Goal: Task Accomplishment & Management: Complete application form

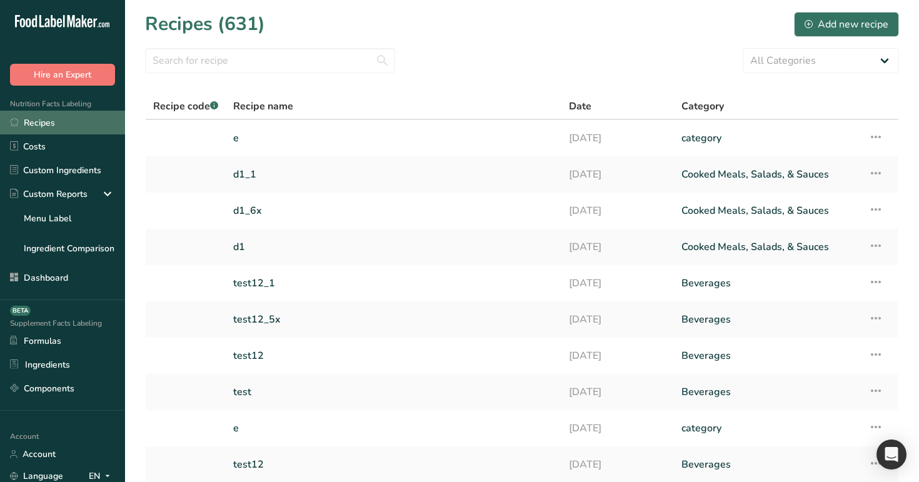
click at [77, 126] on link "Recipes" at bounding box center [62, 123] width 125 height 24
click at [850, 23] on div "Add new recipe" at bounding box center [846, 24] width 84 height 15
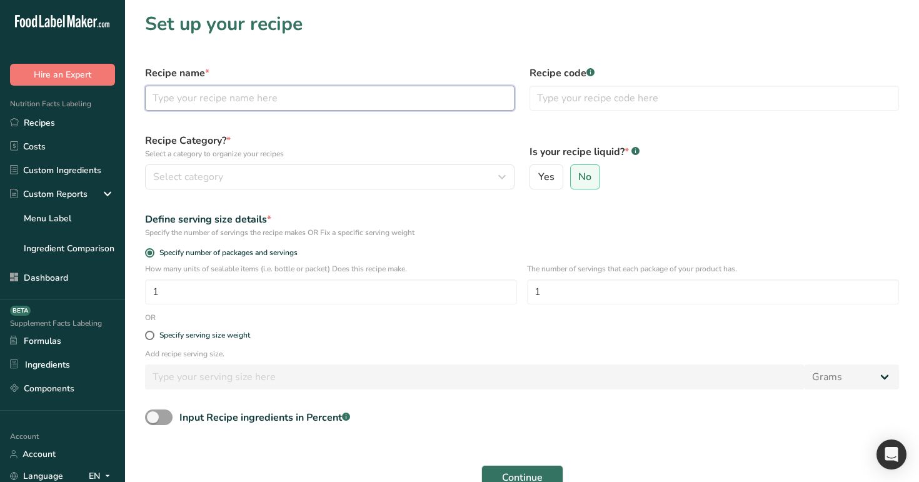
click at [252, 92] on input "text" at bounding box center [329, 98] width 369 height 25
paste input "test1"
type input "test1"
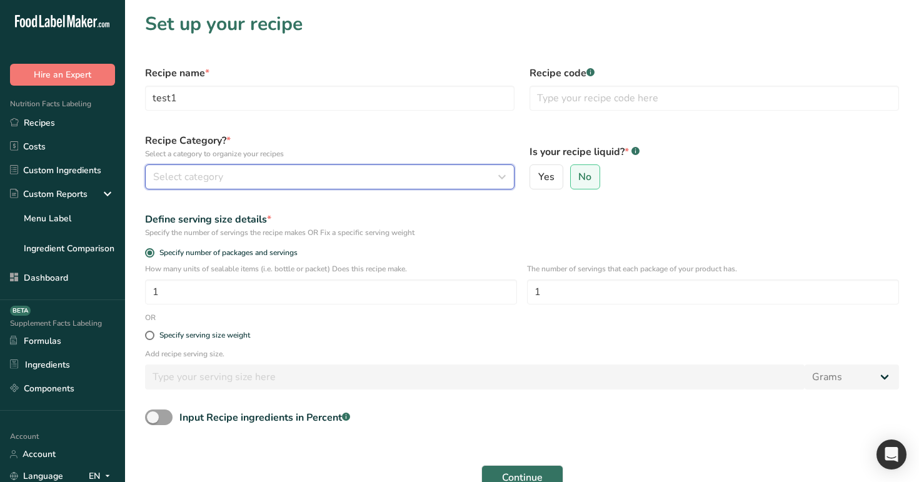
click at [261, 167] on button "Select category" at bounding box center [329, 176] width 369 height 25
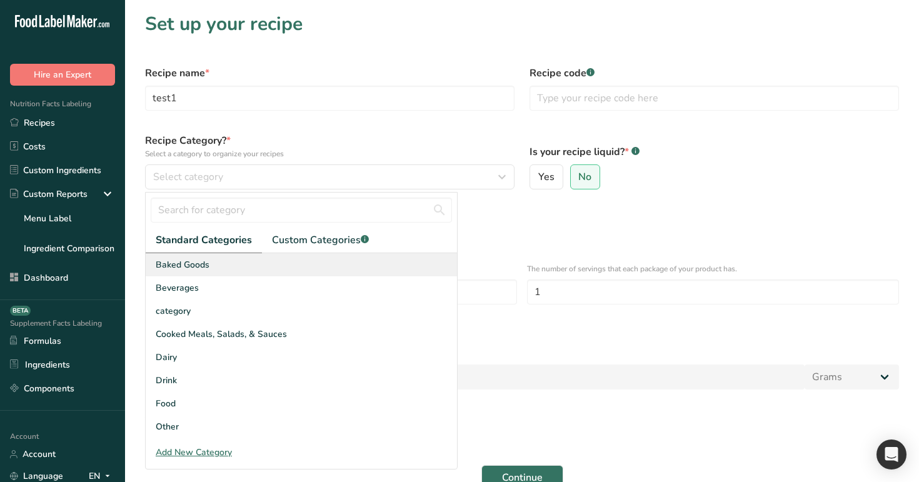
click at [266, 276] on div "Baked Goods" at bounding box center [301, 264] width 311 height 23
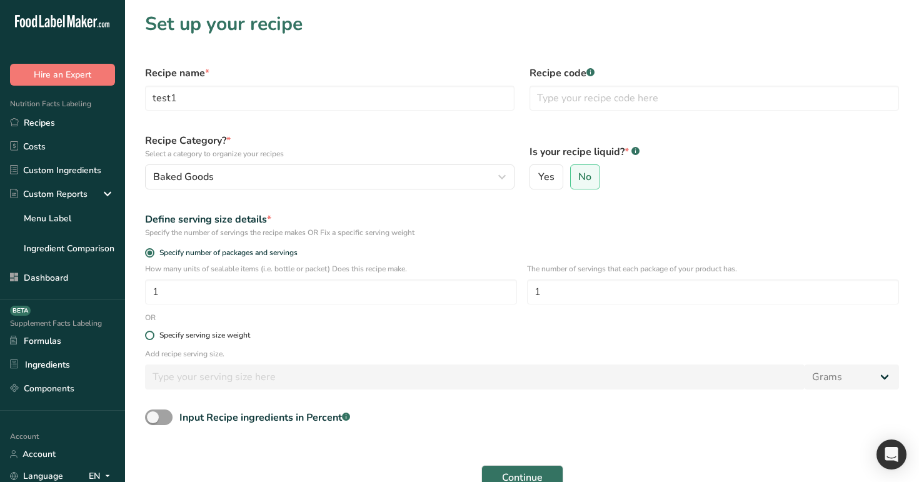
scroll to position [17, 0]
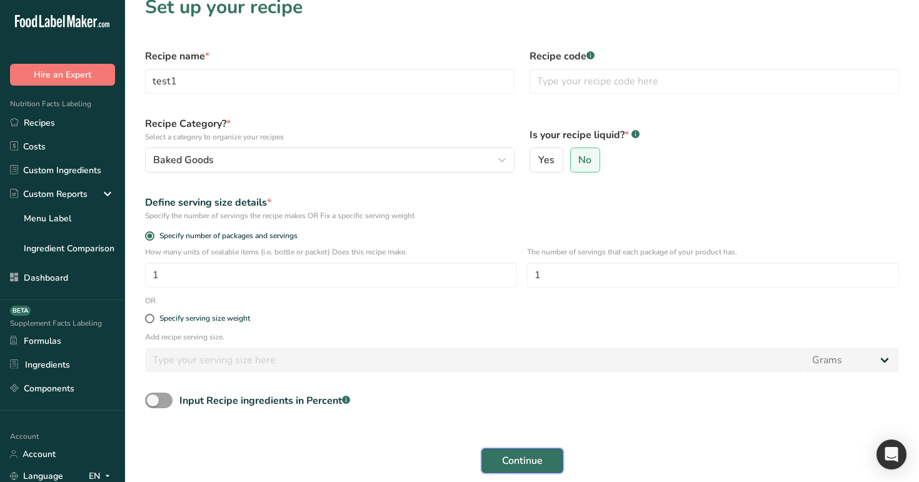
click at [531, 457] on span "Continue" at bounding box center [522, 460] width 41 height 15
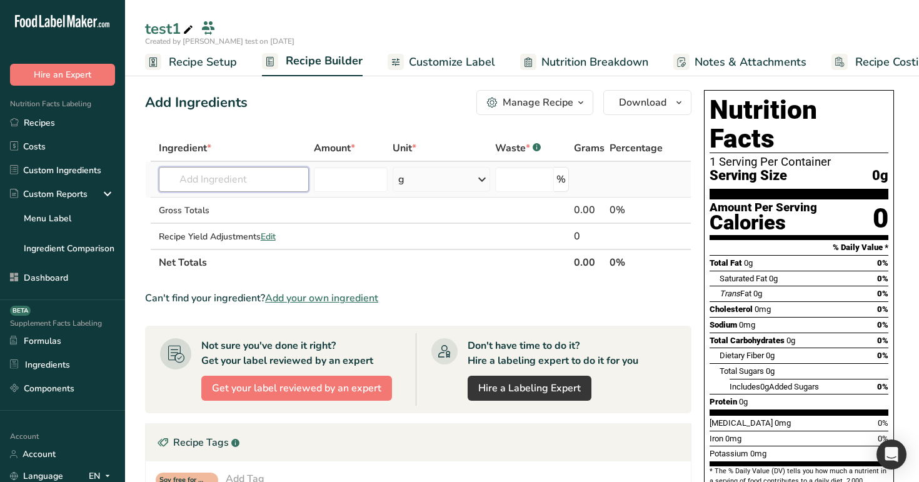
click at [234, 181] on input "text" at bounding box center [234, 179] width 151 height 25
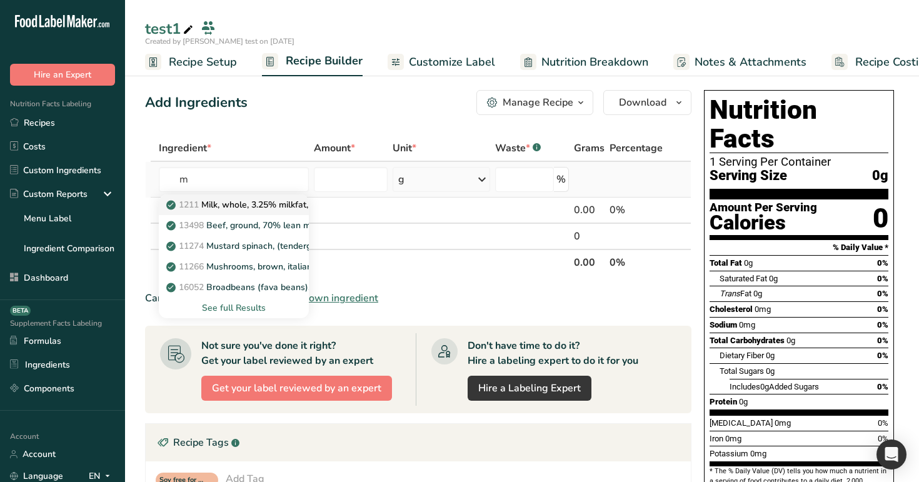
click at [250, 203] on p "1211 Milk, whole, 3.25% milkfat, without added vitamin A and vitamin D" at bounding box center [335, 204] width 333 height 13
type input "Milk, whole, 3.25% milkfat, without added vitamin A and [MEDICAL_DATA]"
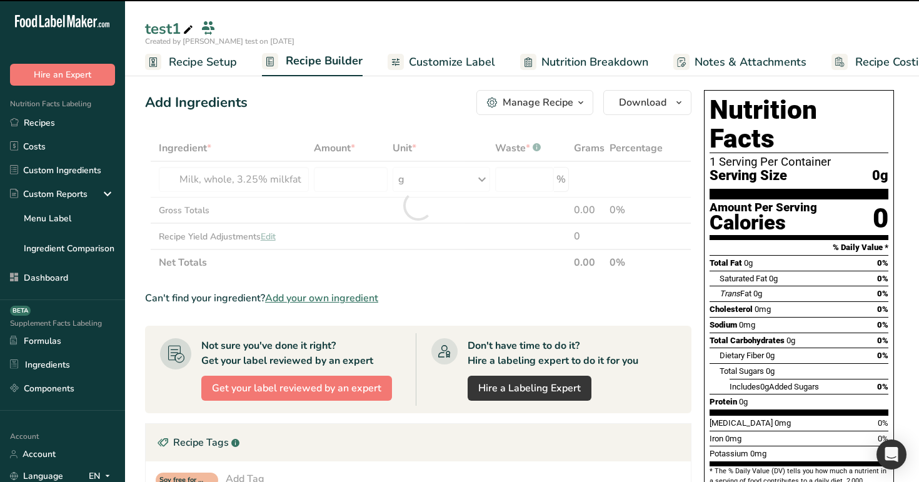
type input "0"
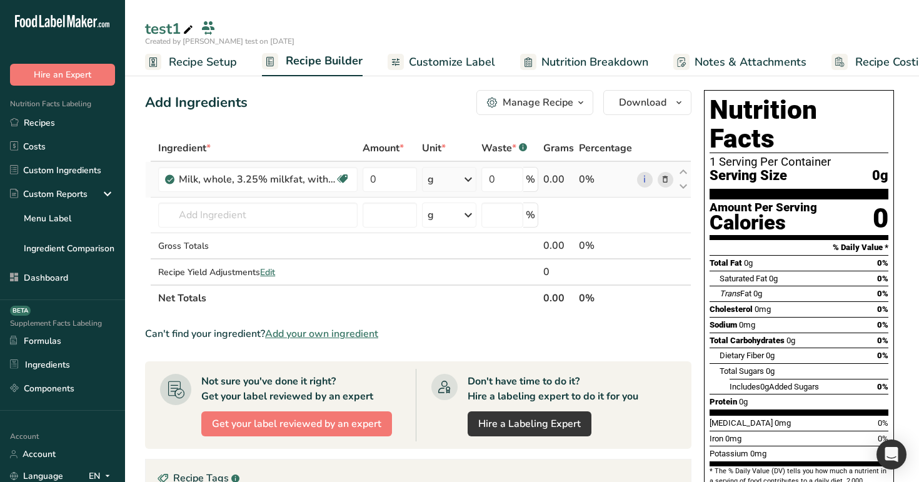
click at [374, 162] on td "0" at bounding box center [389, 180] width 59 height 36
click at [390, 183] on input "0" at bounding box center [389, 179] width 54 height 25
type input "100"
click at [451, 122] on div "Add Ingredients Manage Recipe Delete Recipe Duplicate Recipe Scale Recipe Save …" at bounding box center [422, 427] width 554 height 685
click at [270, 268] on span "Edit" at bounding box center [267, 272] width 15 height 12
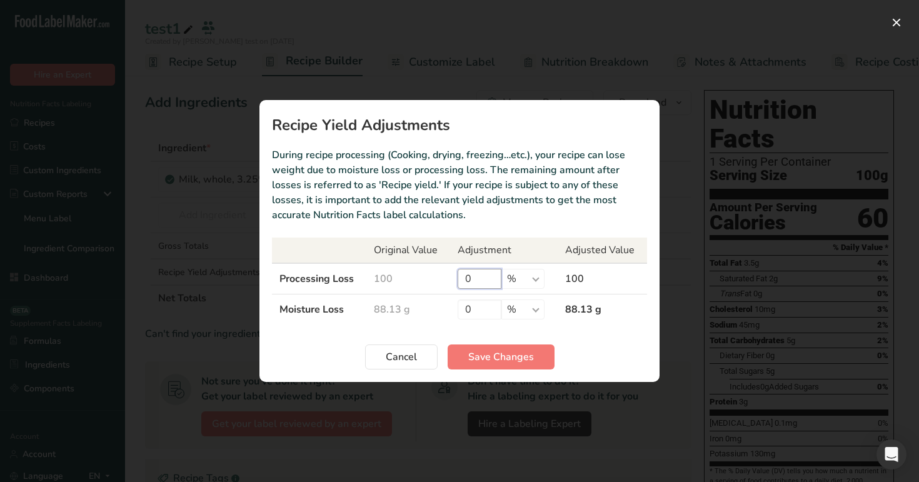
click at [467, 272] on input "0" at bounding box center [479, 279] width 44 height 20
type input "10"
click at [463, 311] on input "0" at bounding box center [479, 309] width 44 height 20
type input "10"
click at [507, 357] on span "Save Changes" at bounding box center [501, 356] width 66 height 15
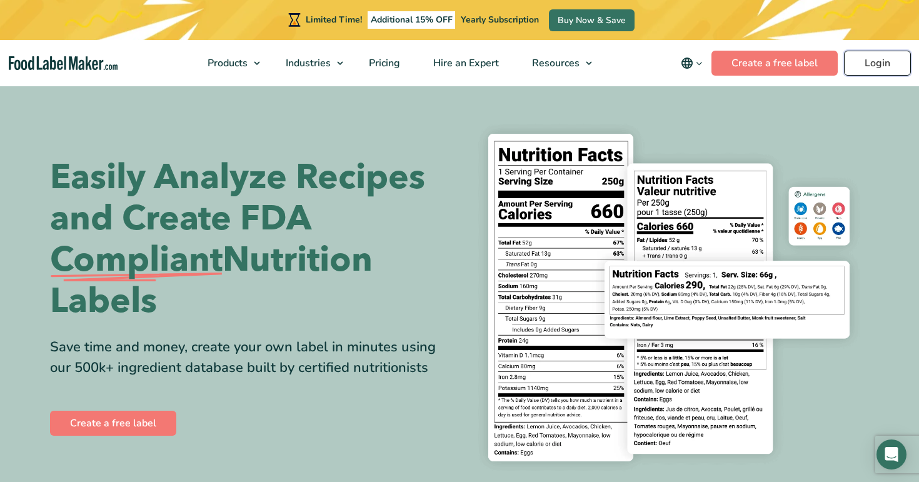
click at [878, 62] on link "Login" at bounding box center [877, 63] width 67 height 25
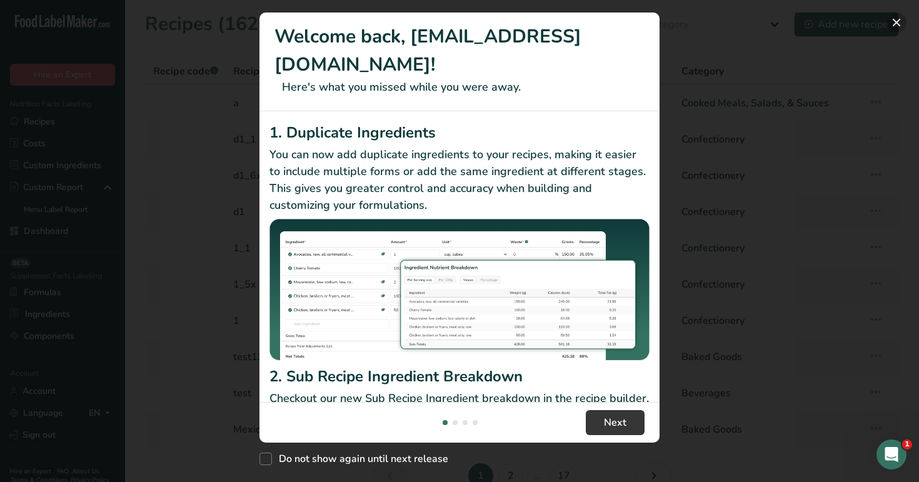
click at [889, 18] on button "New Features" at bounding box center [896, 22] width 20 height 20
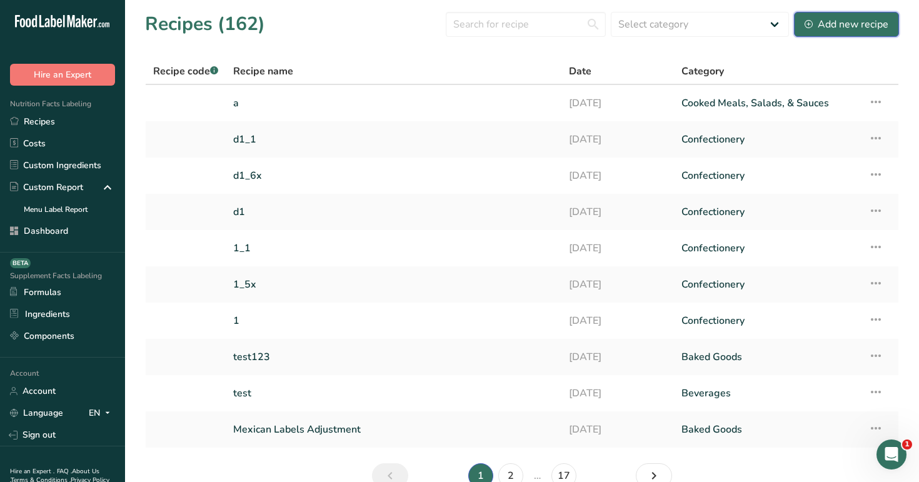
click at [854, 23] on div "Add new recipe" at bounding box center [846, 24] width 84 height 15
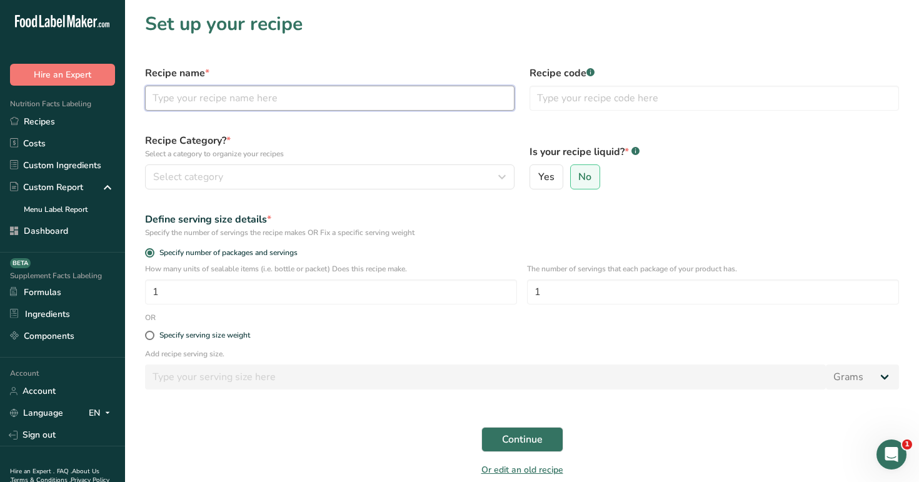
click at [313, 103] on input "text" at bounding box center [329, 98] width 369 height 25
type input "test1"
click at [527, 441] on span "Continue" at bounding box center [522, 439] width 41 height 15
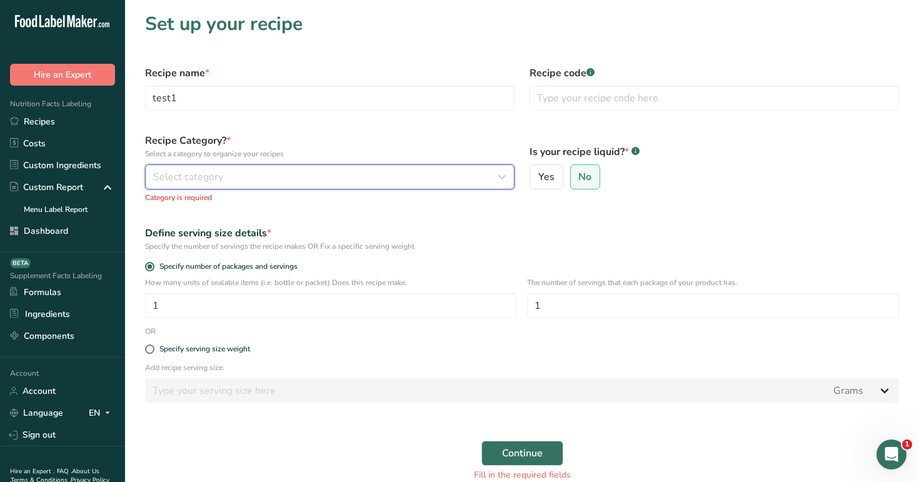
click at [333, 169] on div "Select category" at bounding box center [326, 176] width 346 height 15
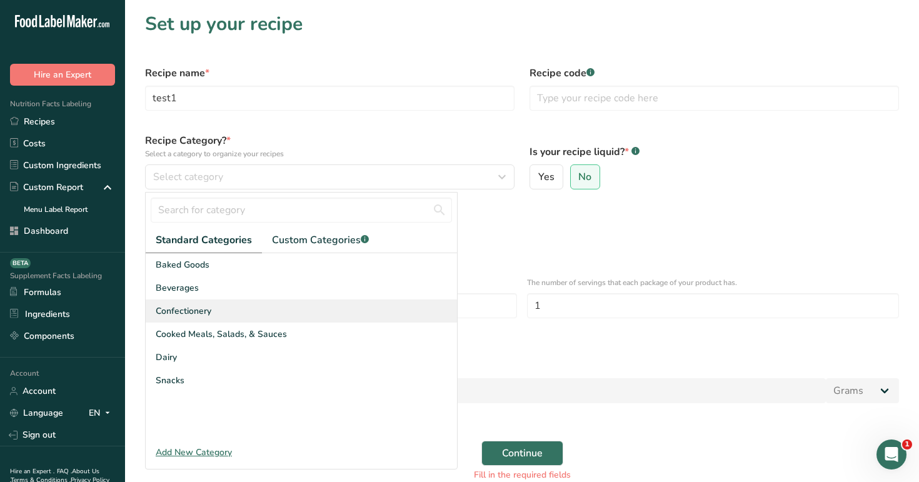
click at [338, 306] on div "Confectionery" at bounding box center [301, 310] width 311 height 23
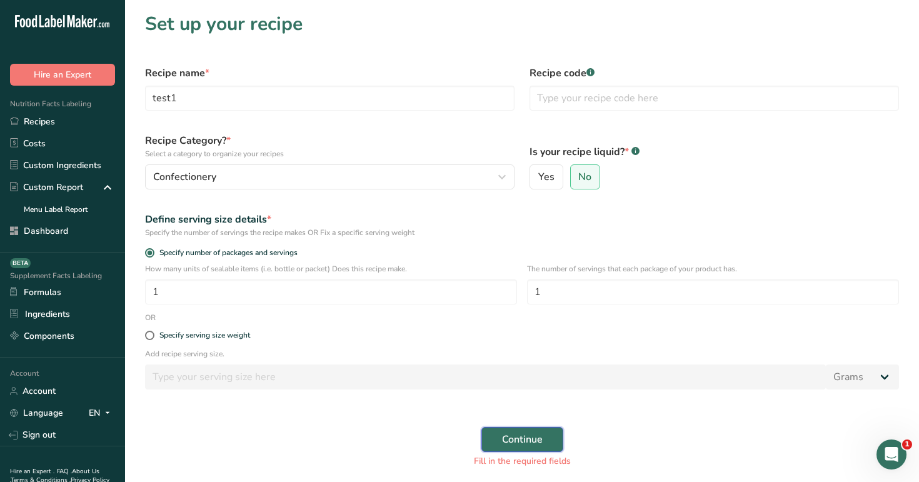
click at [514, 432] on span "Continue" at bounding box center [522, 439] width 41 height 15
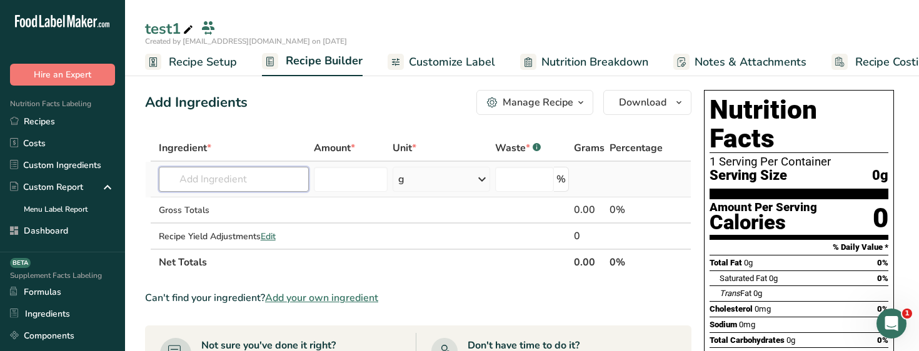
click at [255, 178] on input "text" at bounding box center [234, 179] width 151 height 25
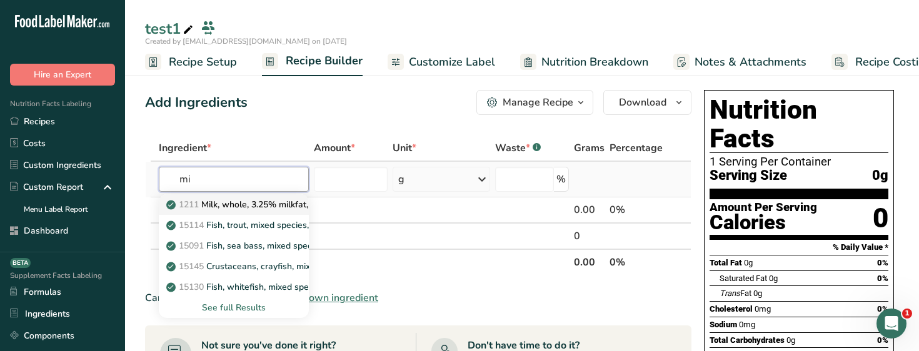
type input "mi"
click at [261, 211] on link "1211 Milk, whole, 3.25% milkfat, without added vitamin A and vitamin D" at bounding box center [234, 204] width 151 height 21
type input "Milk, whole, 3.25% milkfat, without added vitamin A and [MEDICAL_DATA]"
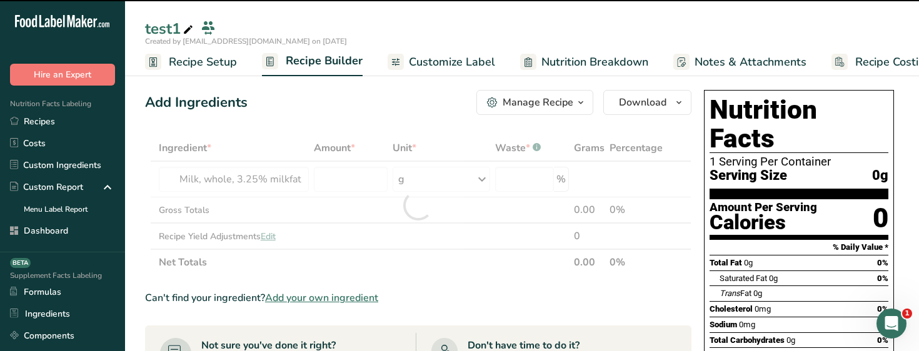
type input "0"
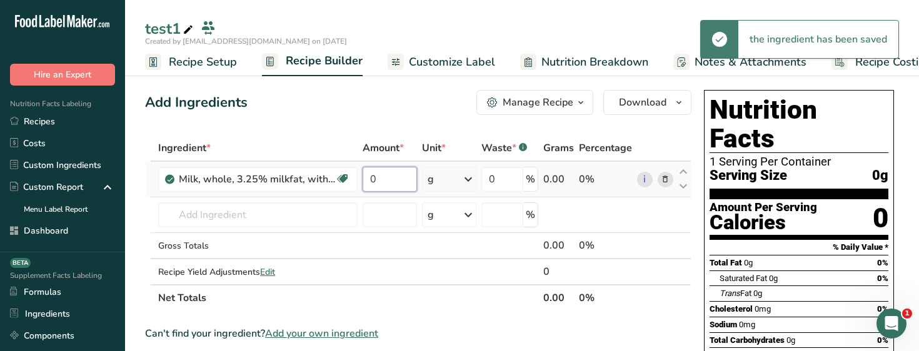
click at [384, 181] on input "0" at bounding box center [389, 179] width 54 height 25
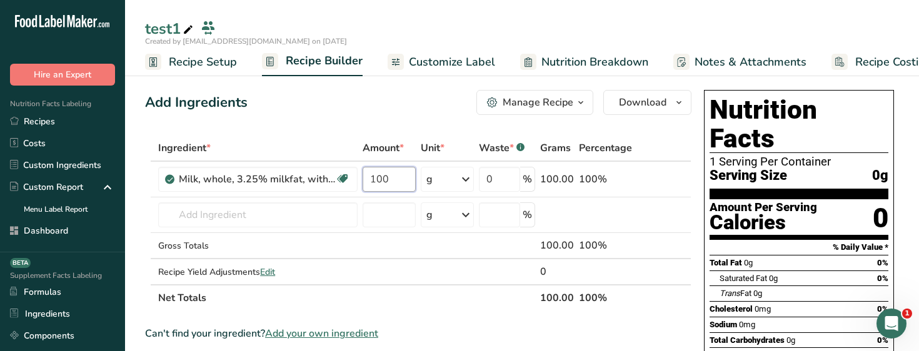
type input "100"
click at [435, 71] on link "Customize Label" at bounding box center [440, 62] width 107 height 28
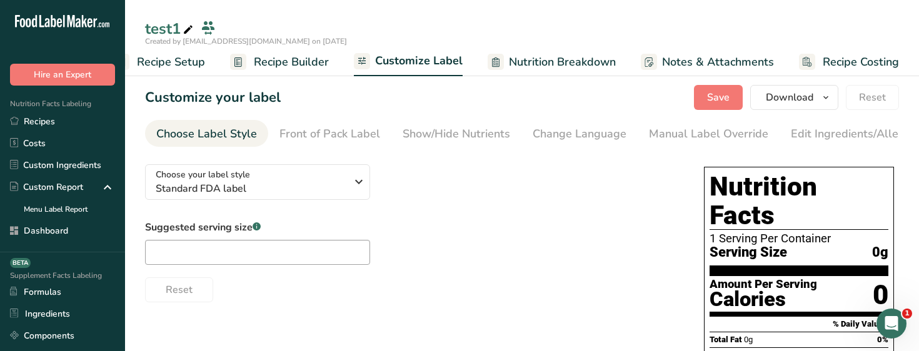
click at [317, 61] on span "Recipe Builder" at bounding box center [291, 62] width 75 height 17
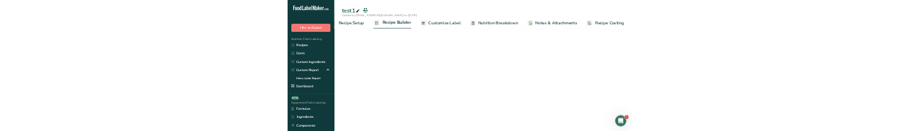
scroll to position [0, 32]
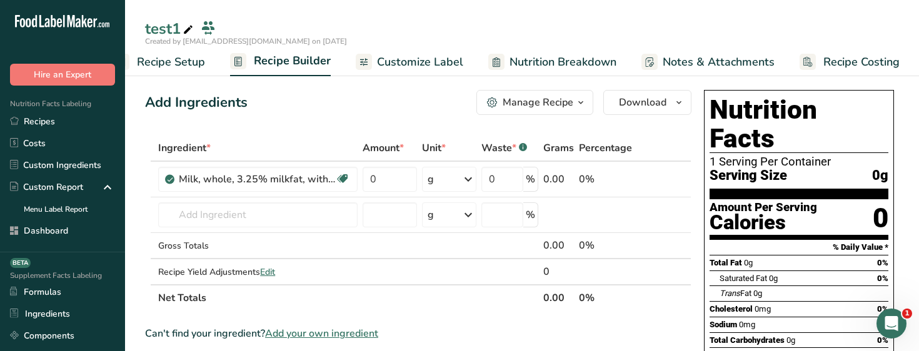
type input "100"
click at [273, 270] on span "Edit" at bounding box center [267, 272] width 15 height 12
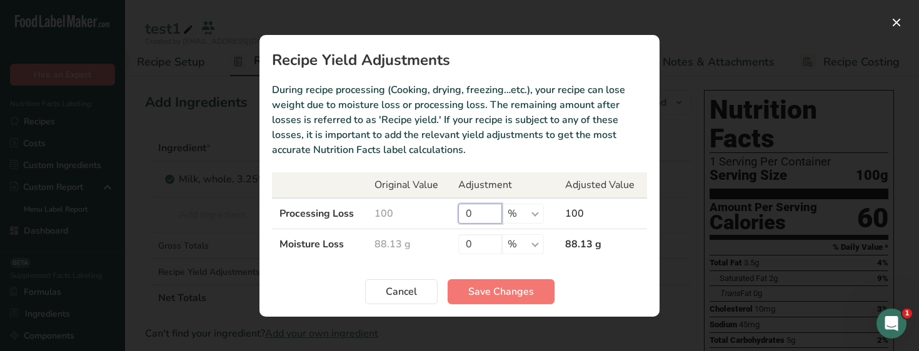
click at [462, 216] on input "0" at bounding box center [480, 214] width 44 height 20
type input "10"
click at [465, 247] on input "0" at bounding box center [480, 244] width 44 height 20
type input "10"
click at [512, 292] on span "Save Changes" at bounding box center [501, 291] width 66 height 15
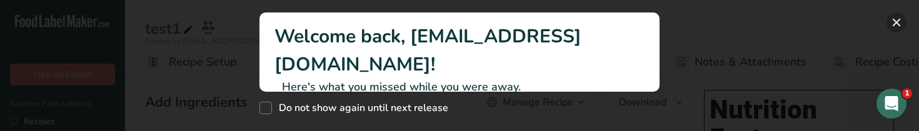
click at [897, 19] on button "New Features" at bounding box center [896, 22] width 20 height 20
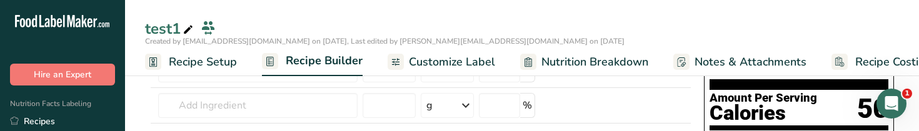
scroll to position [67, 0]
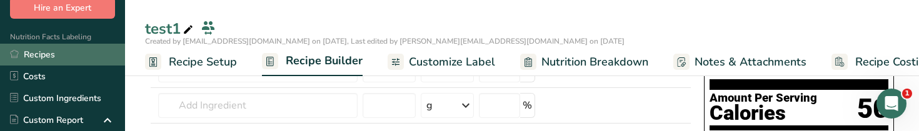
click at [64, 46] on link "Recipes" at bounding box center [62, 55] width 125 height 22
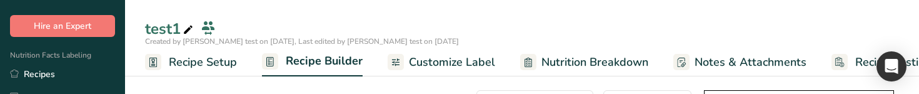
scroll to position [53, 0]
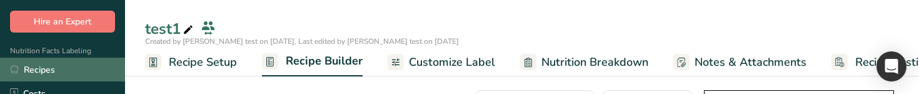
click at [66, 69] on link "Recipes" at bounding box center [62, 69] width 125 height 24
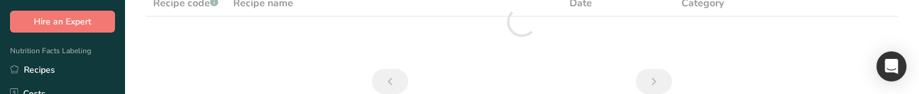
scroll to position [104, 0]
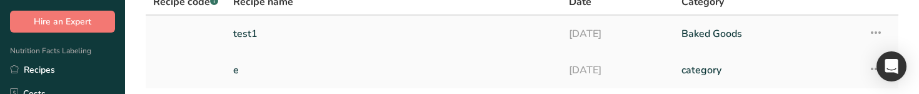
click at [254, 25] on link "test1" at bounding box center [393, 34] width 321 height 26
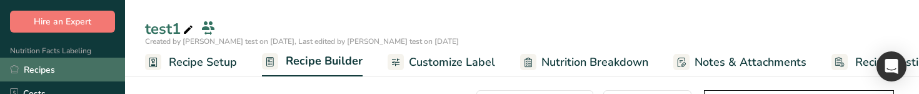
click at [76, 68] on link "Recipes" at bounding box center [62, 69] width 125 height 24
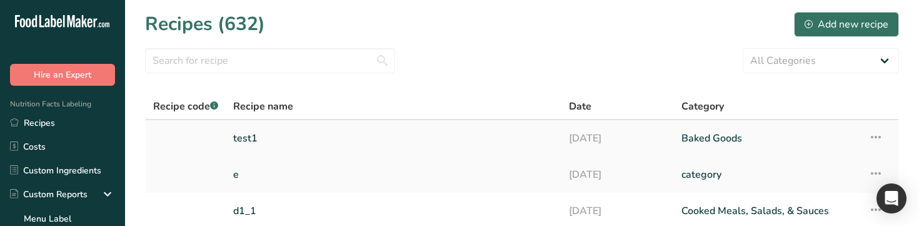
click at [336, 93] on link "test1" at bounding box center [393, 138] width 321 height 26
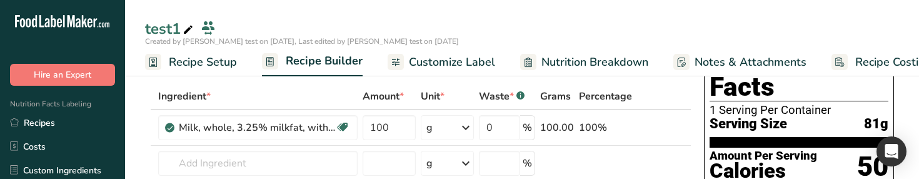
scroll to position [57, 0]
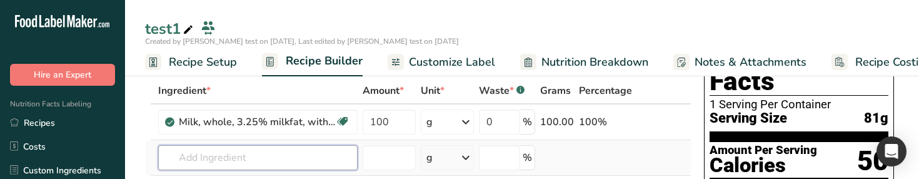
click at [238, 93] on input "text" at bounding box center [257, 157] width 199 height 25
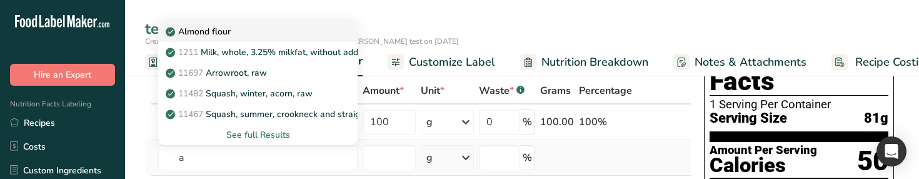
click at [255, 26] on div "Almond flour" at bounding box center [247, 31] width 159 height 13
type input "Almond flour"
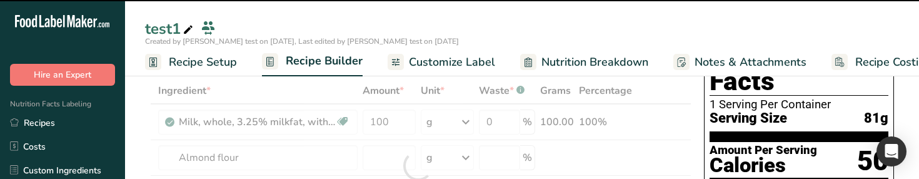
type input "0"
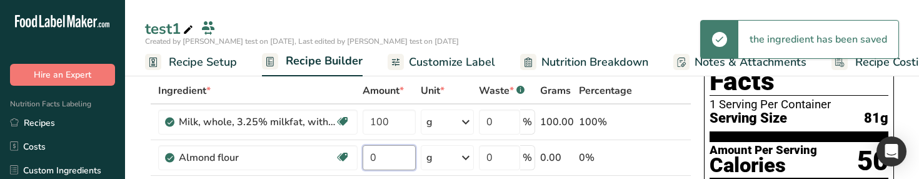
click at [394, 93] on input "0" at bounding box center [388, 157] width 53 height 25
type input "100"
click at [509, 28] on div "test1" at bounding box center [522, 28] width 794 height 22
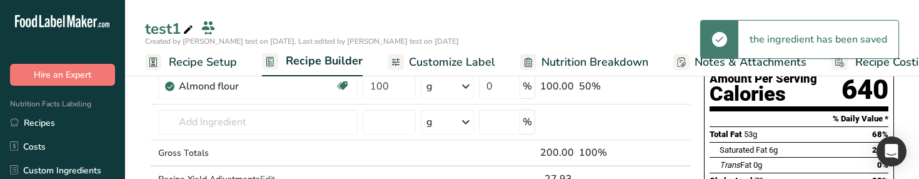
scroll to position [130, 0]
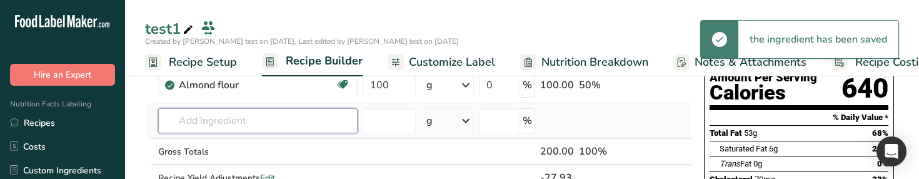
click at [303, 93] on input "text" at bounding box center [257, 120] width 199 height 25
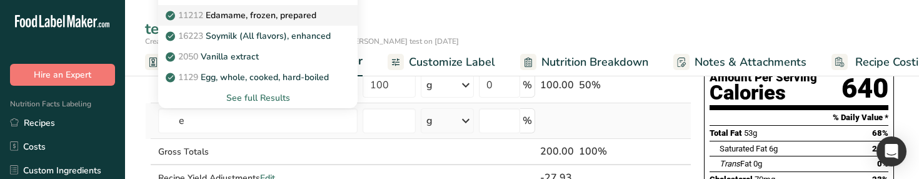
click at [292, 12] on p "11212 Edamame, frozen, prepared" at bounding box center [242, 15] width 148 height 13
type input "Edamame, frozen, prepared"
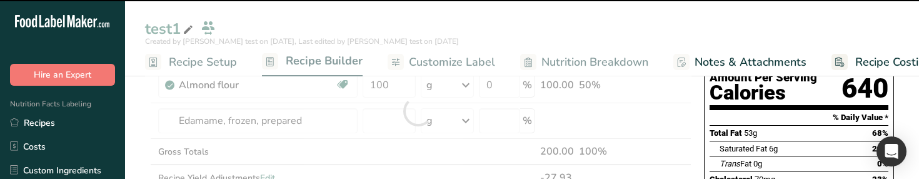
type input "0"
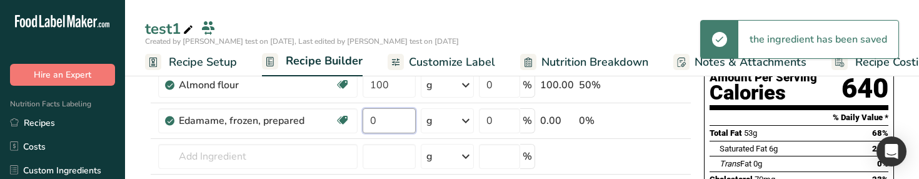
click at [383, 93] on input "0" at bounding box center [388, 120] width 53 height 25
type input "100"
click at [701, 93] on div "Nutrition Facts 1 Serving Per Container Serving Size 171g Amount Per Serving Ca…" at bounding box center [799, 178] width 200 height 447
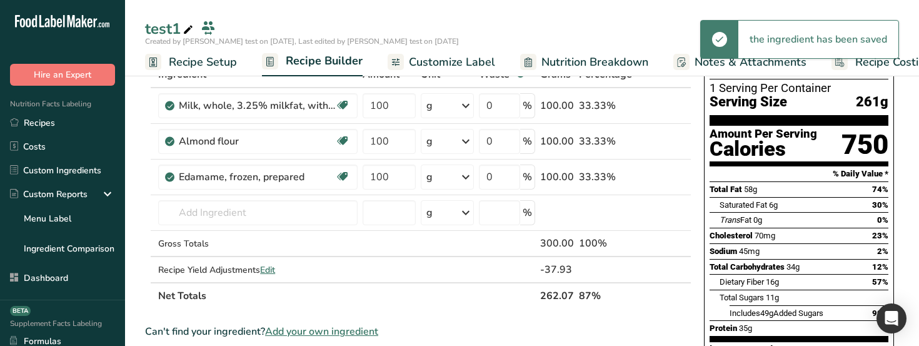
scroll to position [72, 0]
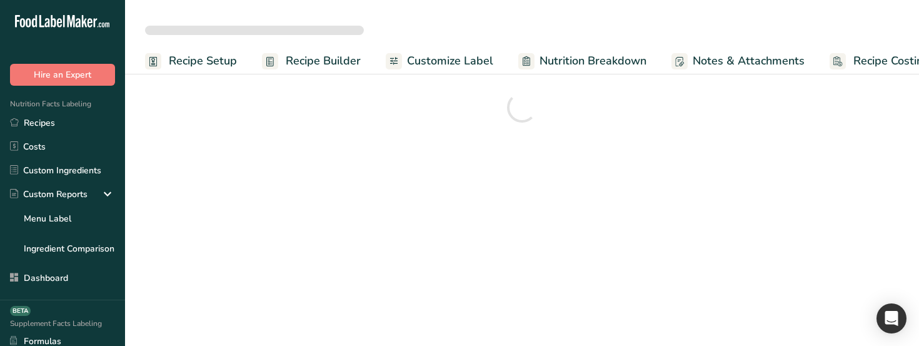
click at [641, 345] on html ".a-20{fill:#fff;} Hire an Expert Nutrition Facts Labeling Recipes Costs Custom …" at bounding box center [459, 173] width 919 height 346
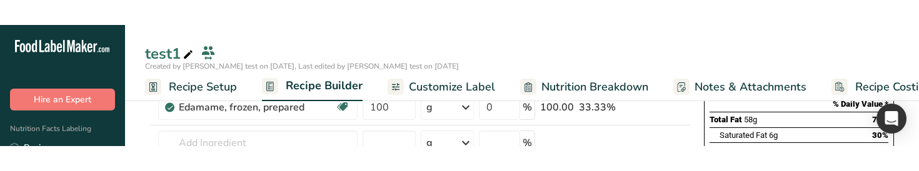
scroll to position [210, 0]
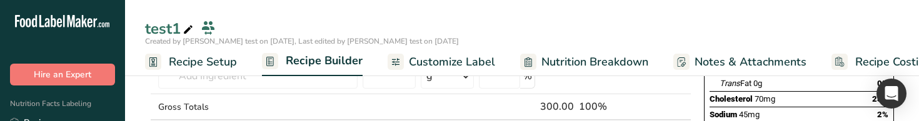
drag, startPoint x: 724, startPoint y: 121, endPoint x: 724, endPoint y: 129, distance: 8.1
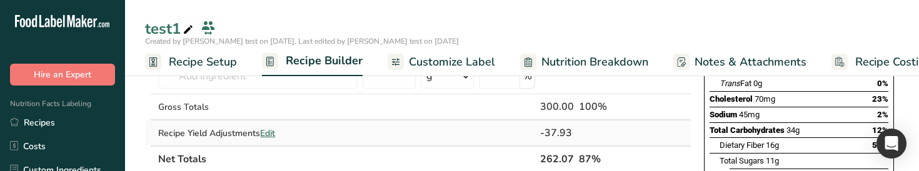
click at [681, 141] on td at bounding box center [683, 133] width 15 height 25
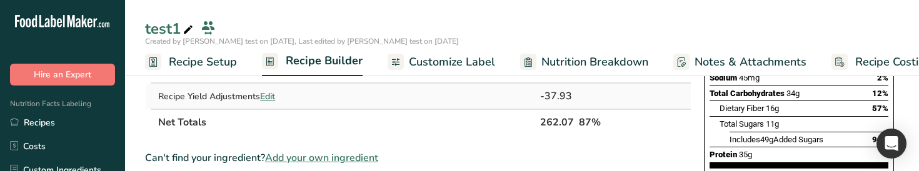
scroll to position [246, 0]
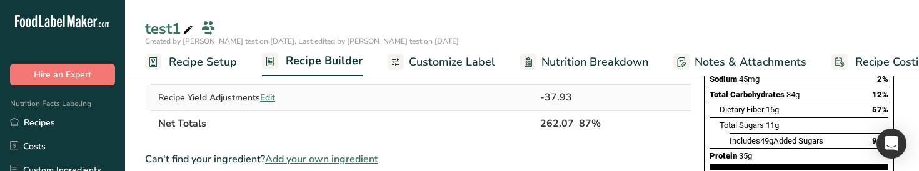
click at [274, 99] on span "Edit" at bounding box center [267, 98] width 15 height 12
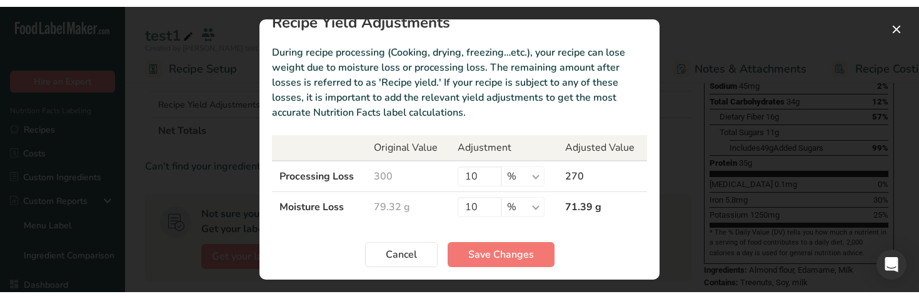
scroll to position [0, 0]
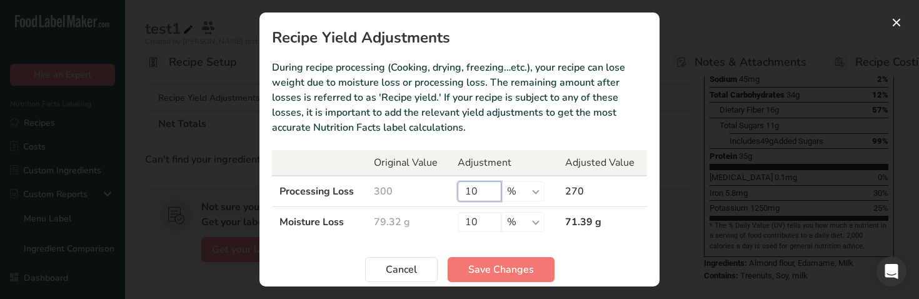
click at [484, 191] on input "10" at bounding box center [479, 191] width 44 height 20
click at [408, 269] on span "Cancel" at bounding box center [401, 269] width 31 height 15
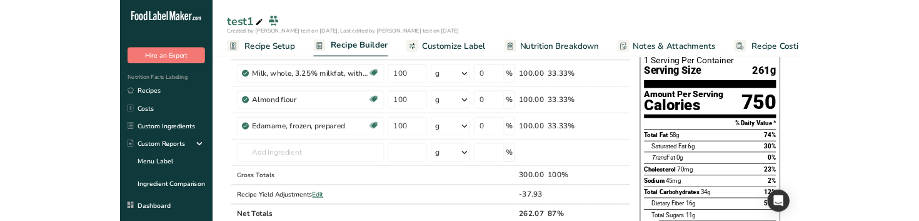
scroll to position [79, 0]
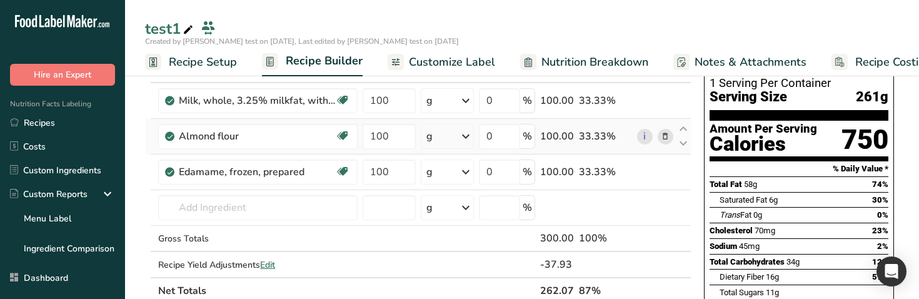
click at [669, 138] on icon at bounding box center [665, 136] width 9 height 13
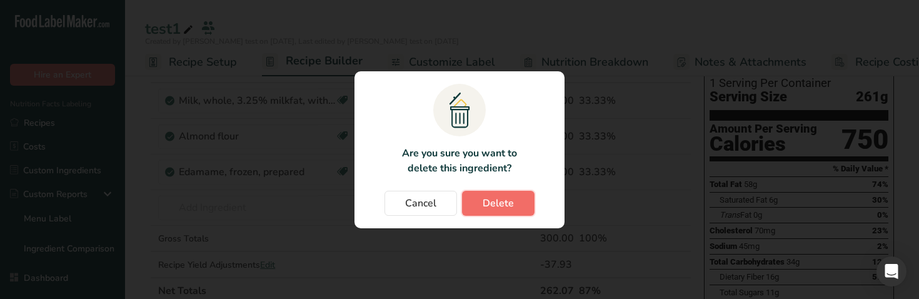
click at [508, 207] on span "Delete" at bounding box center [497, 203] width 31 height 15
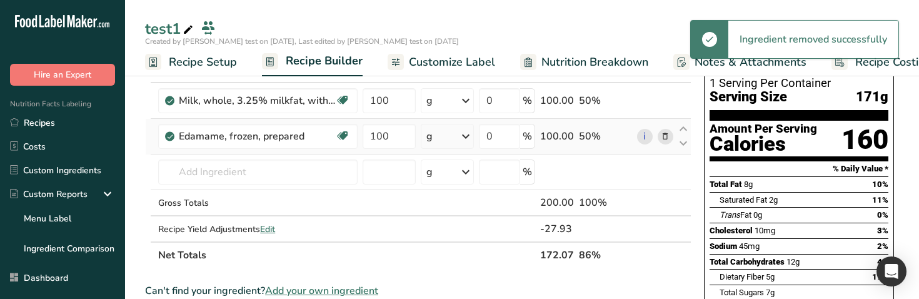
click at [669, 134] on icon at bounding box center [665, 136] width 9 height 13
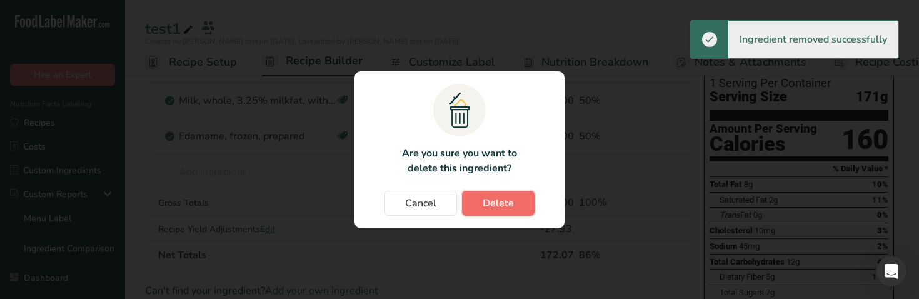
click at [506, 196] on span "Delete" at bounding box center [497, 203] width 31 height 15
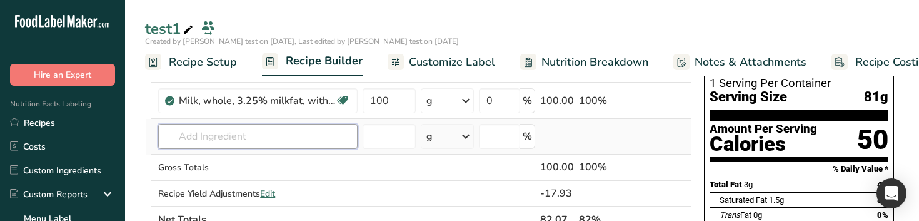
click at [309, 137] on input "text" at bounding box center [257, 136] width 199 height 25
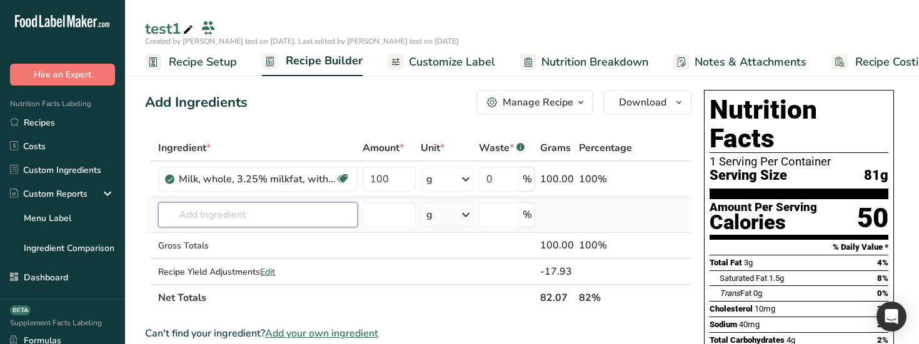
click at [241, 219] on input "text" at bounding box center [257, 214] width 199 height 25
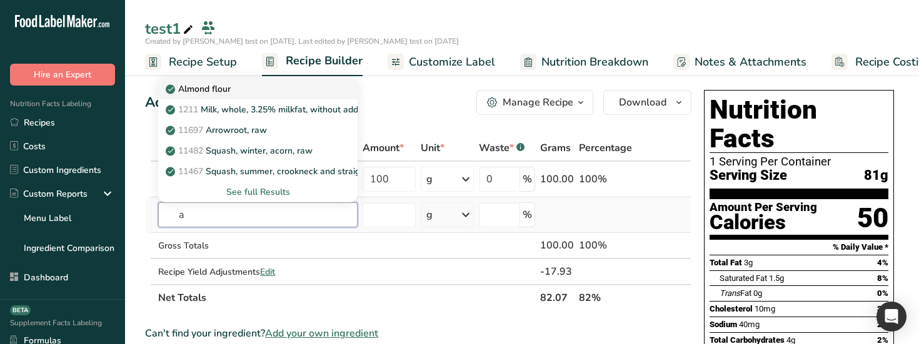
type input "a"
click at [251, 86] on div "Almond flour" at bounding box center [247, 88] width 159 height 13
type input "Almond flour"
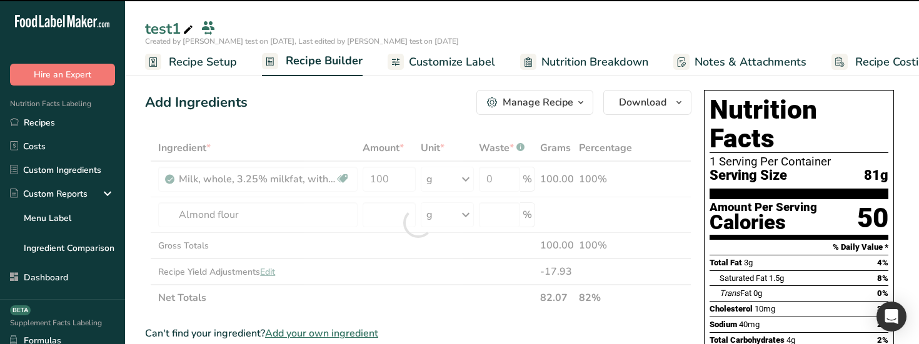
type input "0"
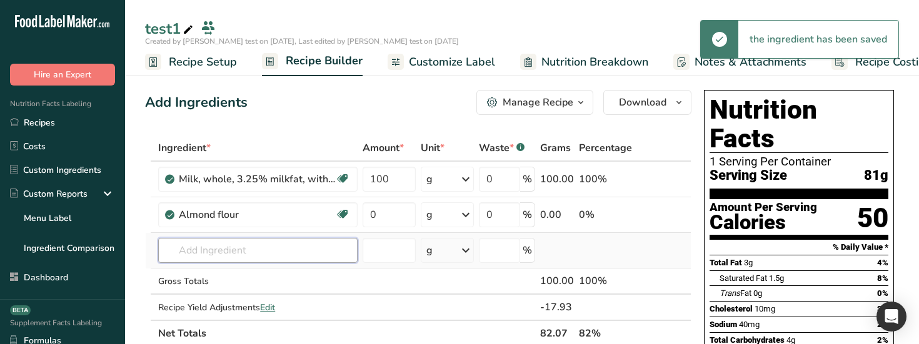
click at [247, 220] on input "text" at bounding box center [257, 250] width 199 height 25
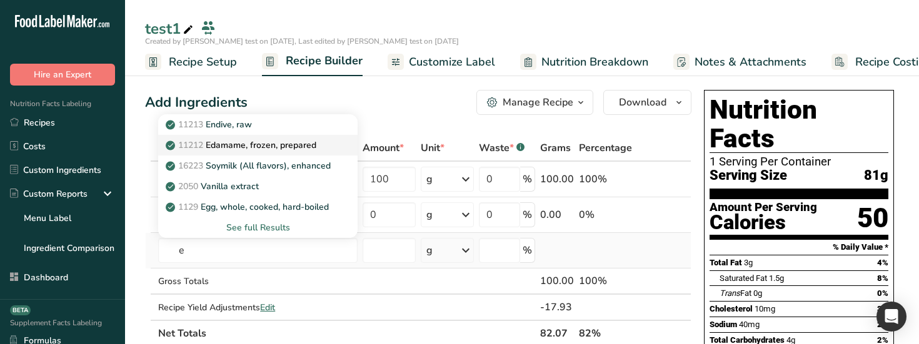
click at [271, 141] on p "11212 Edamame, frozen, prepared" at bounding box center [242, 145] width 148 height 13
type input "Edamame, frozen, prepared"
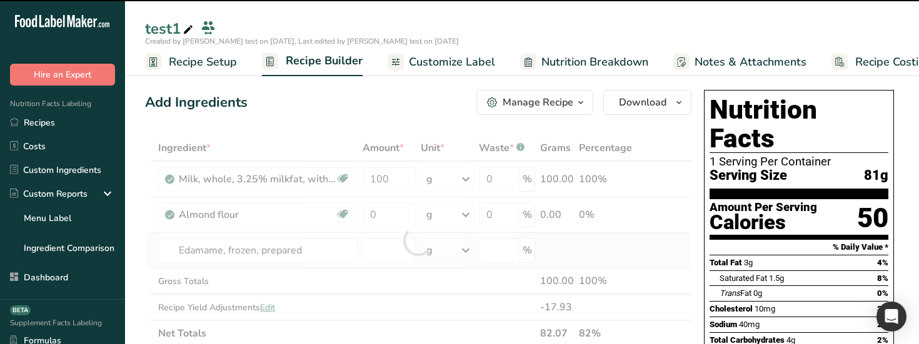
type input "0"
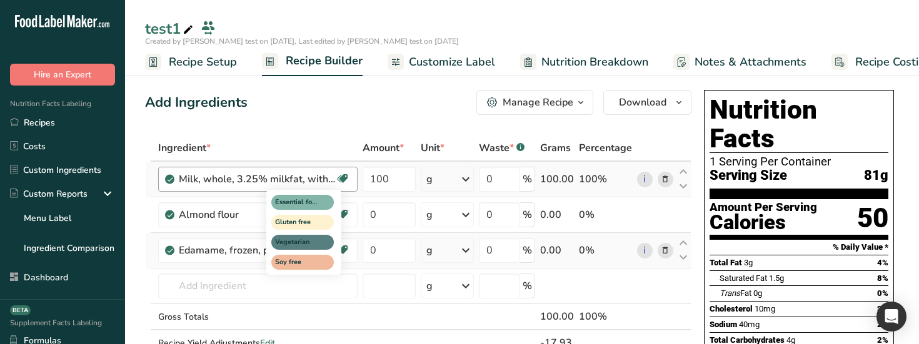
click at [384, 220] on div "Essential for Bone Health Gluten free Vegetarian Soy free" at bounding box center [326, 230] width 120 height 87
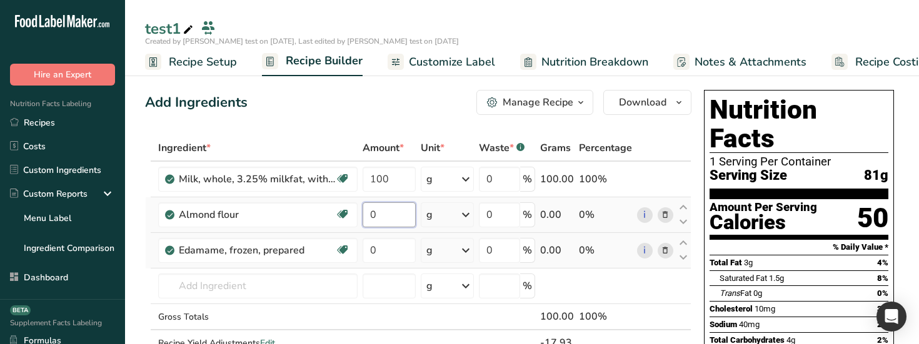
click at [391, 213] on input "0" at bounding box center [388, 214] width 53 height 25
click at [528, 26] on div "test1" at bounding box center [522, 28] width 794 height 22
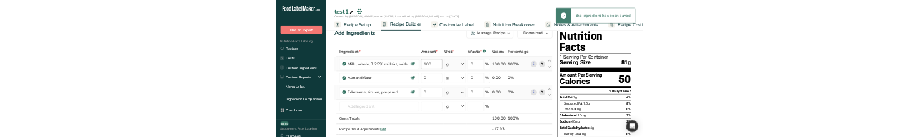
scroll to position [44, 0]
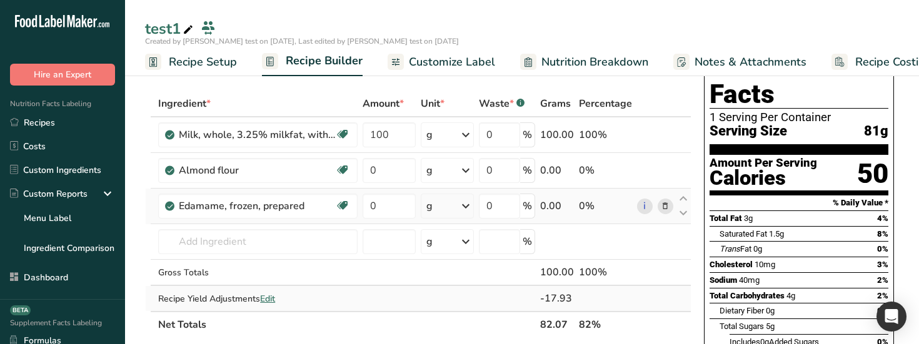
drag, startPoint x: 548, startPoint y: 302, endPoint x: 577, endPoint y: 302, distance: 29.4
click at [577, 220] on tr "Recipe Yield Adjustments Edit -17.93" at bounding box center [418, 298] width 545 height 25
click at [577, 220] on td at bounding box center [605, 298] width 58 height 25
click at [391, 171] on input "0" at bounding box center [388, 170] width 53 height 25
type input "100"
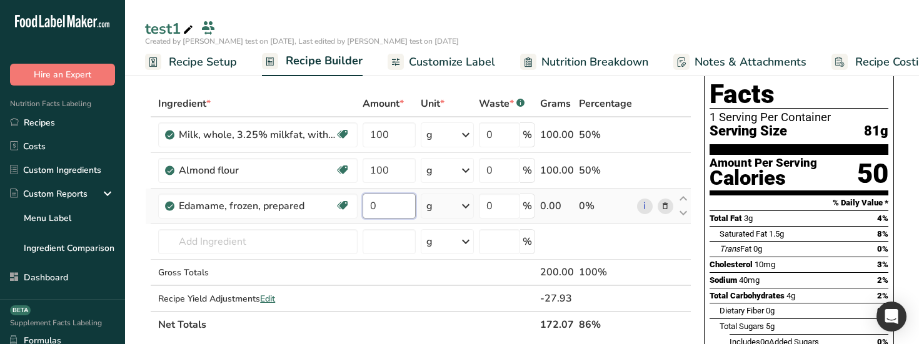
click at [389, 206] on div "Ingredient * Amount * Unit * Waste * .a-a{fill:#347362;}.b-a{fill:#fff;} Grams …" at bounding box center [418, 214] width 546 height 247
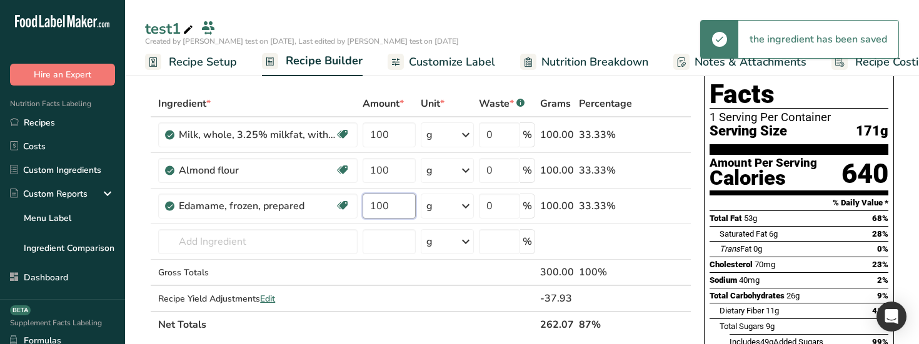
type input "100"
click at [505, 21] on div "test1" at bounding box center [522, 28] width 794 height 22
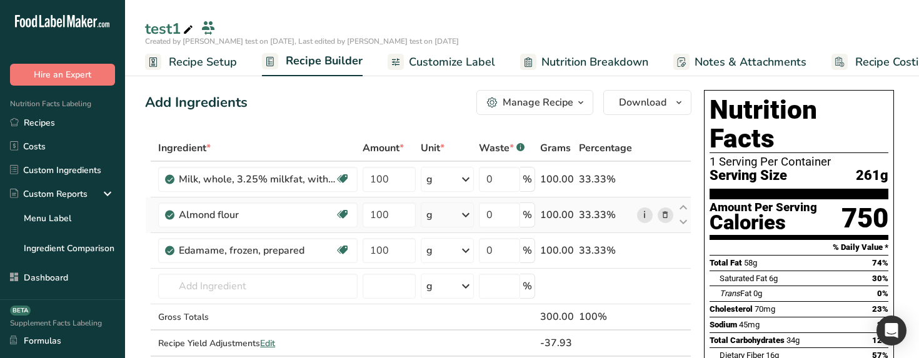
click at [644, 137] on link "i" at bounding box center [645, 215] width 16 height 16
click at [644, 137] on link "i" at bounding box center [645, 251] width 16 height 16
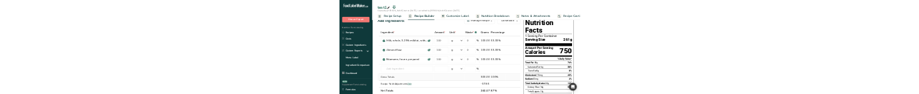
scroll to position [26, 0]
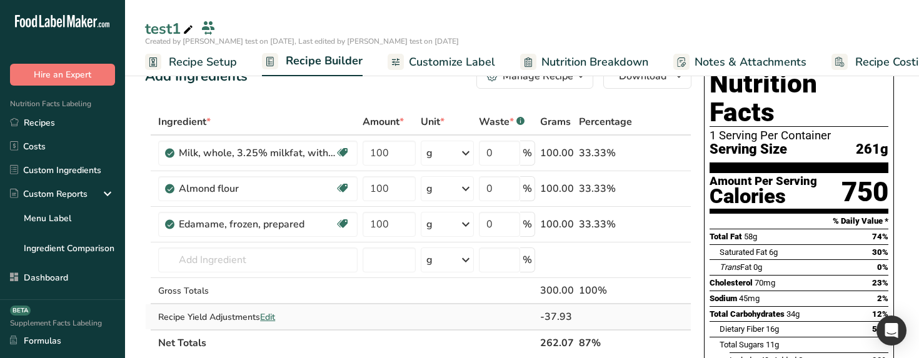
click at [268, 137] on span "Edit" at bounding box center [267, 317] width 15 height 12
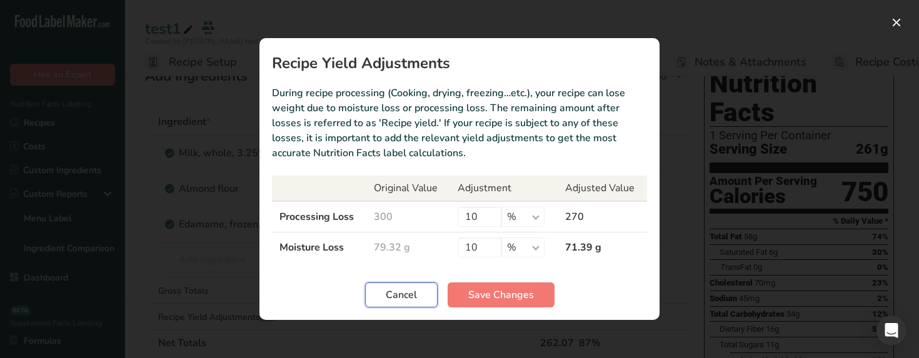
click at [389, 137] on span "Cancel" at bounding box center [401, 294] width 31 height 15
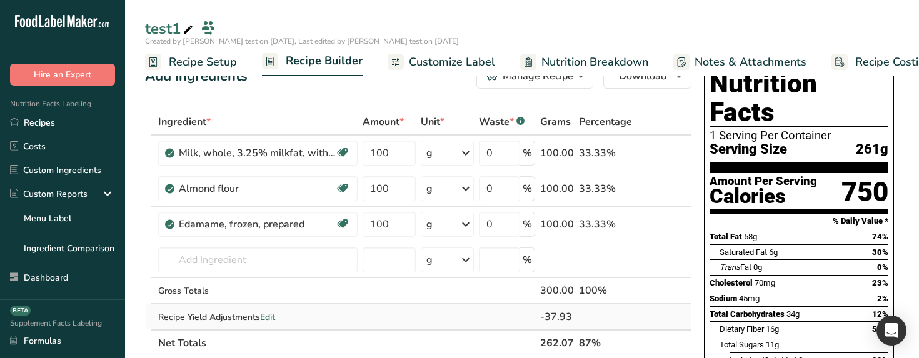
click at [269, 137] on span "Edit" at bounding box center [267, 317] width 15 height 12
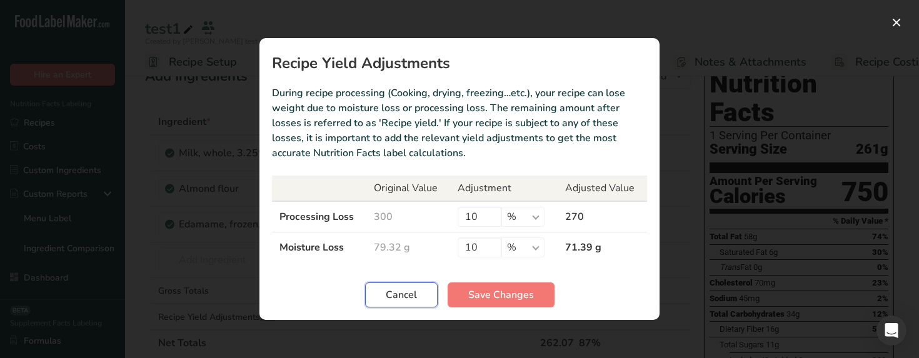
click at [411, 137] on span "Cancel" at bounding box center [401, 294] width 31 height 15
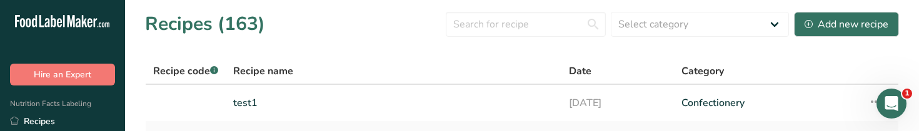
scroll to position [67, 0]
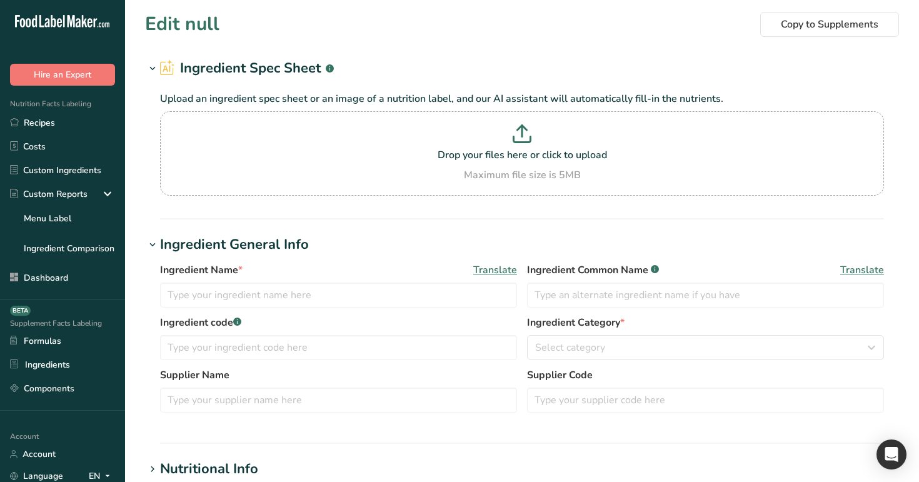
type input "Almond flour"
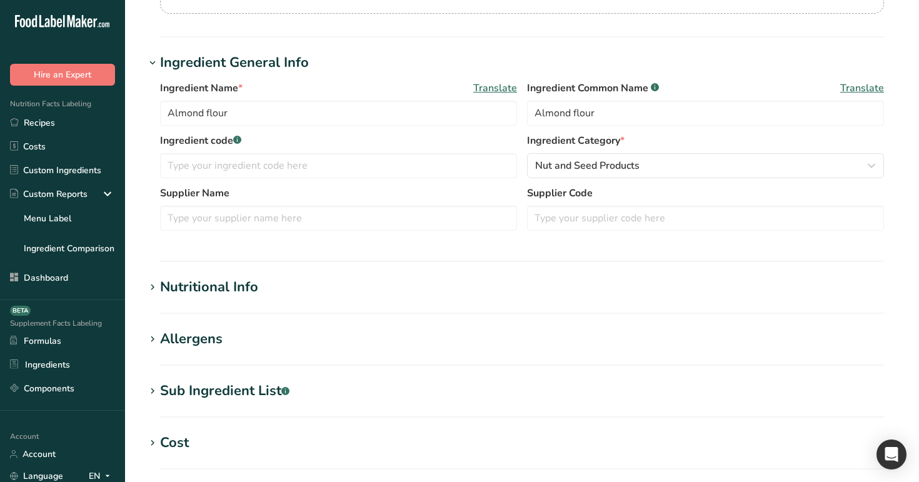
scroll to position [244, 0]
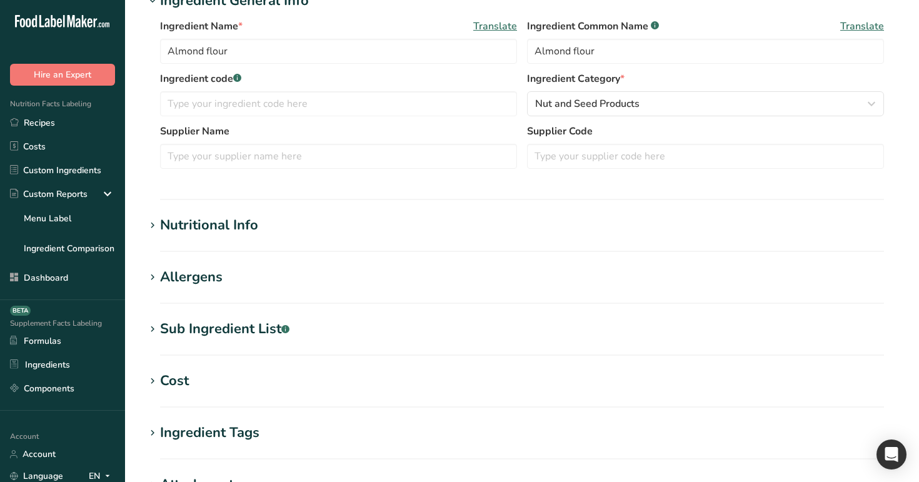
click at [264, 229] on h1 "Nutritional Info" at bounding box center [522, 225] width 754 height 21
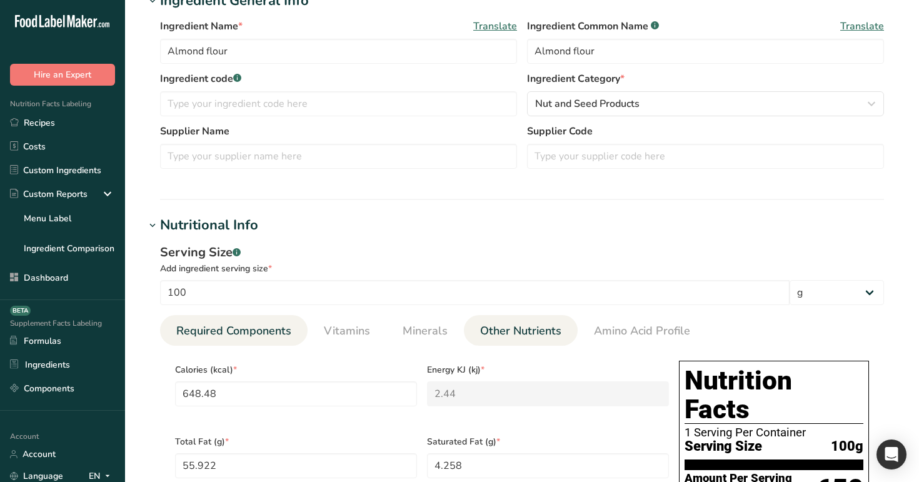
click at [544, 333] on span "Other Nutrients" at bounding box center [520, 330] width 81 height 17
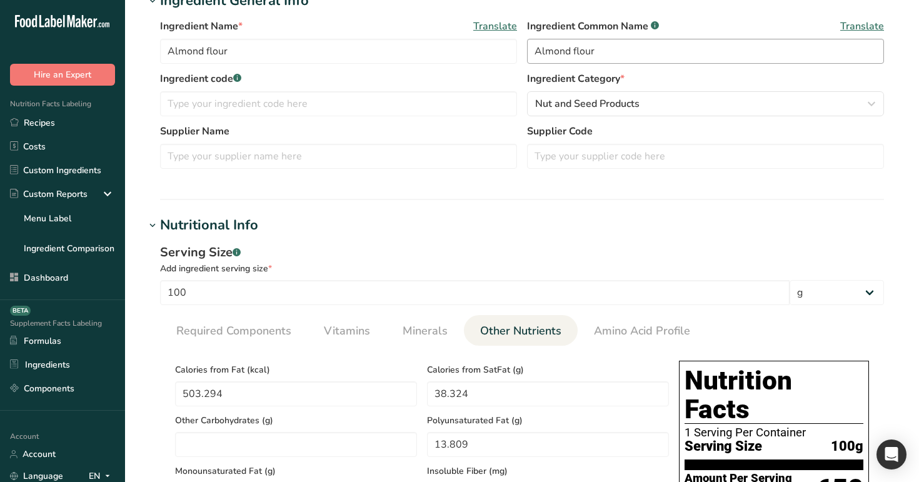
scroll to position [676, 0]
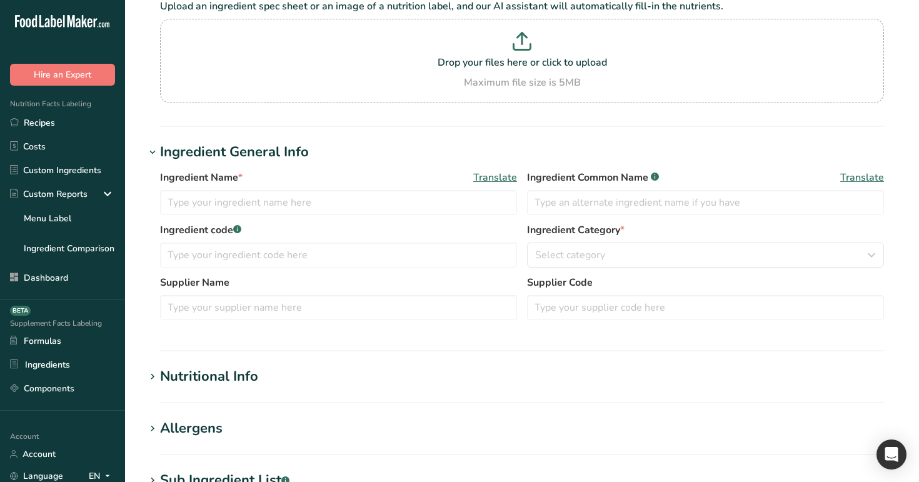
type input "Edamame, frozen, prepared"
type input "Edamame"
type input "100"
type input "0"
type input "63"
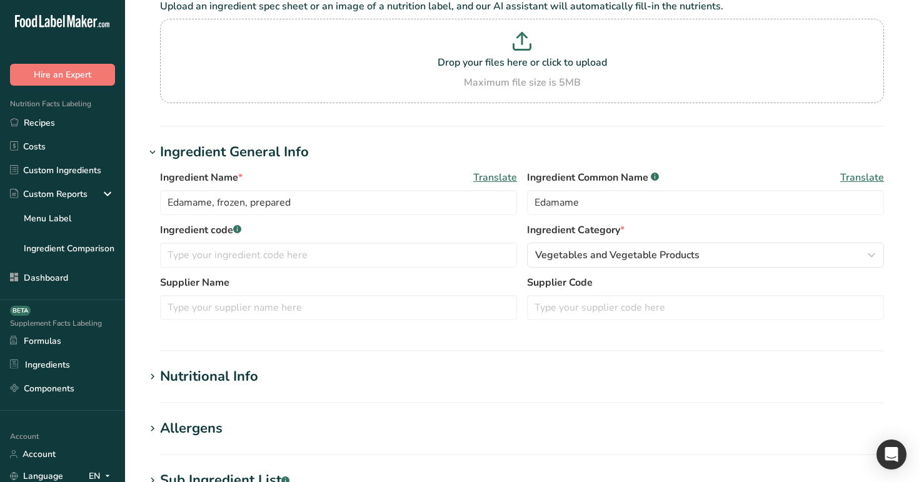
type input "2.27"
type input "436"
type input "169"
type input "64"
type input "1.37"
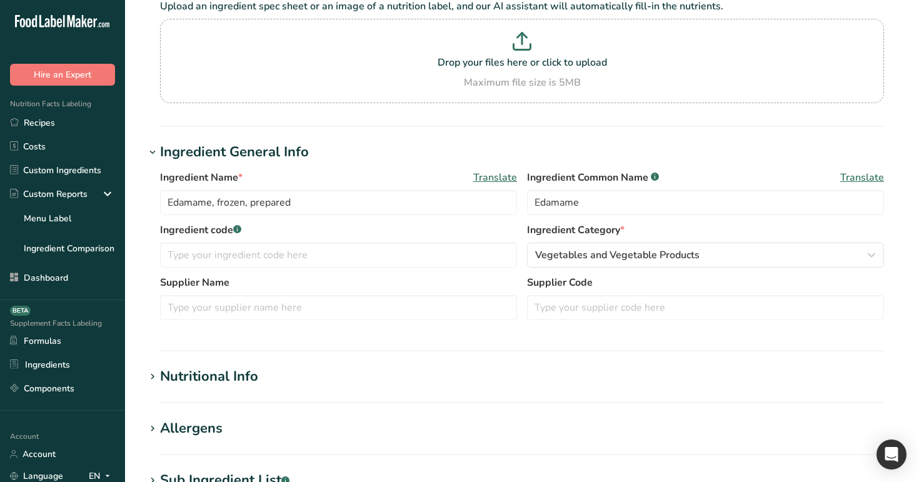
type input "0.8"
type input "0.34"
type input "1.02"
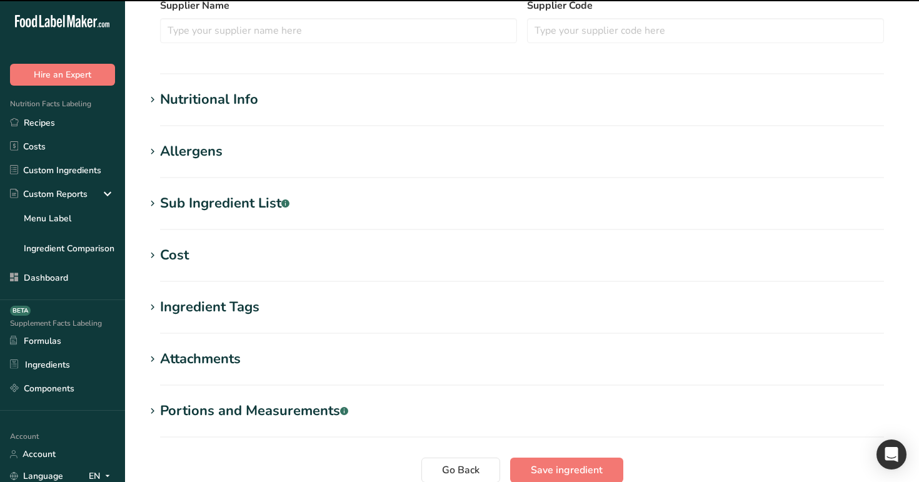
scroll to position [377, 0]
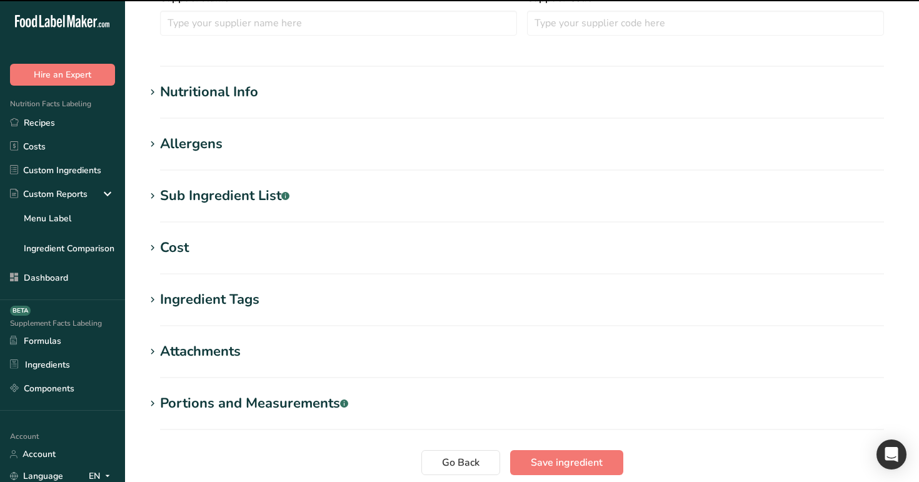
click at [199, 94] on div "Nutritional Info" at bounding box center [209, 92] width 98 height 21
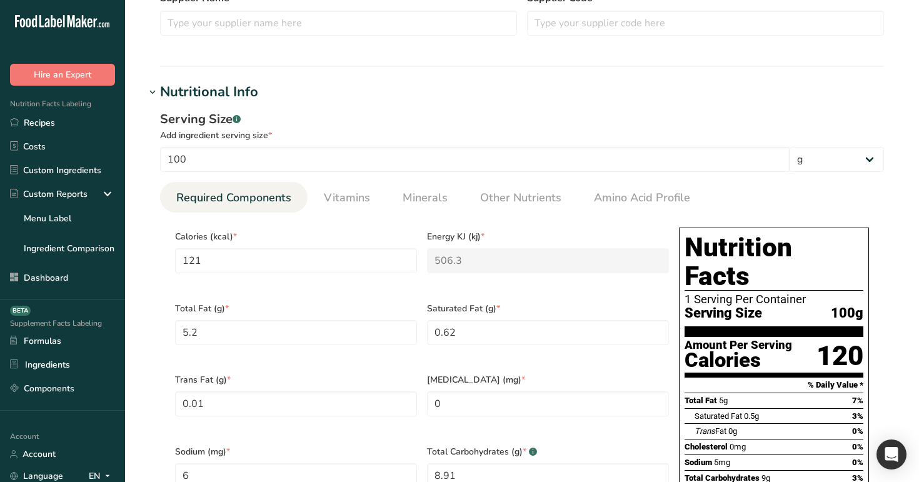
click at [389, 235] on span "Calories (kcal) *" at bounding box center [296, 236] width 242 height 13
click at [350, 201] on span "Vitamins" at bounding box center [347, 197] width 46 height 17
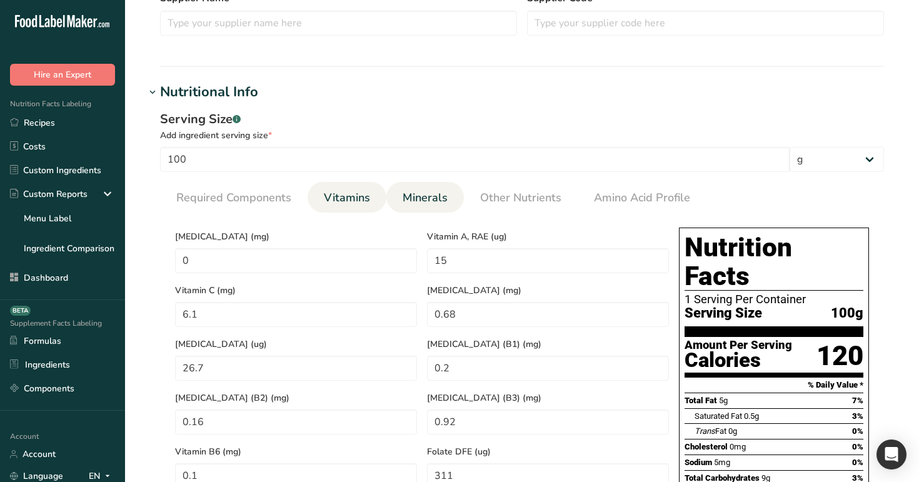
click at [420, 204] on span "Minerals" at bounding box center [424, 197] width 45 height 17
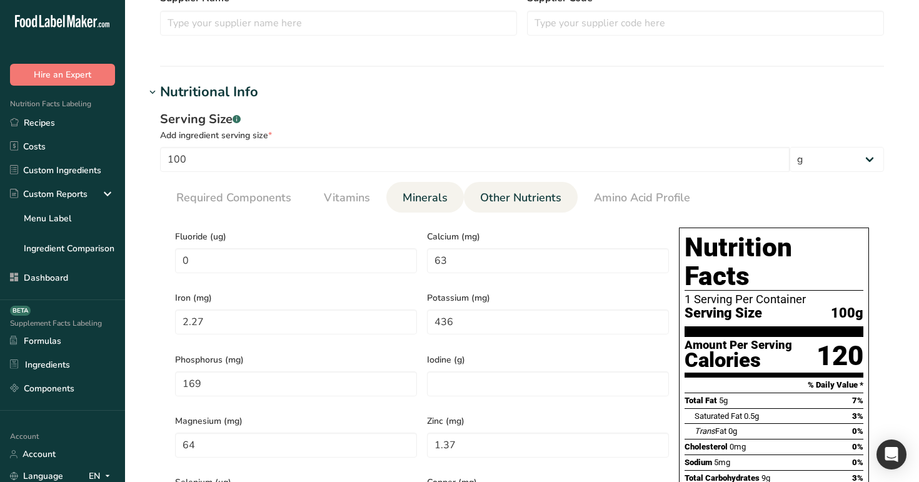
click at [516, 206] on link "Other Nutrients" at bounding box center [520, 198] width 91 height 32
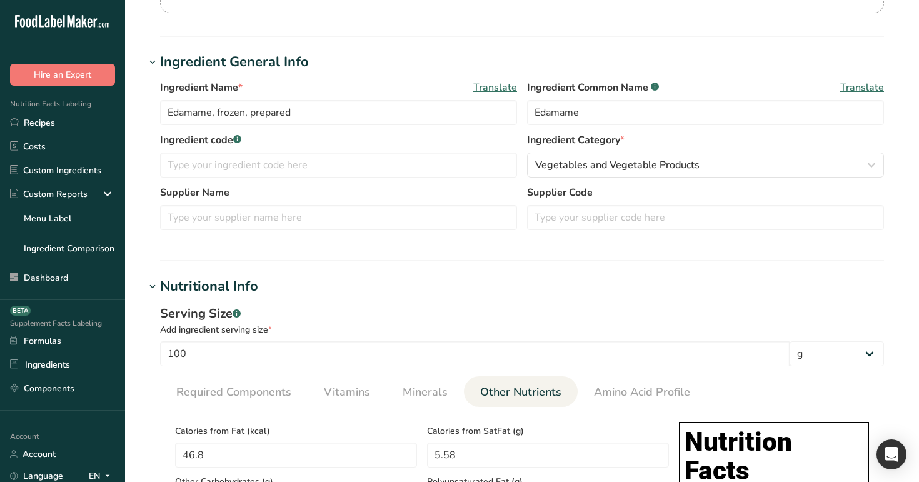
scroll to position [0, 0]
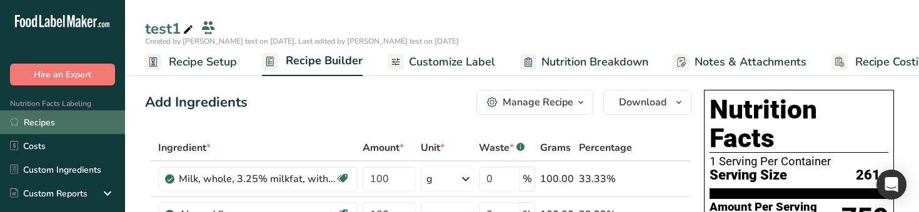
click at [56, 93] on link "Recipes" at bounding box center [62, 123] width 125 height 24
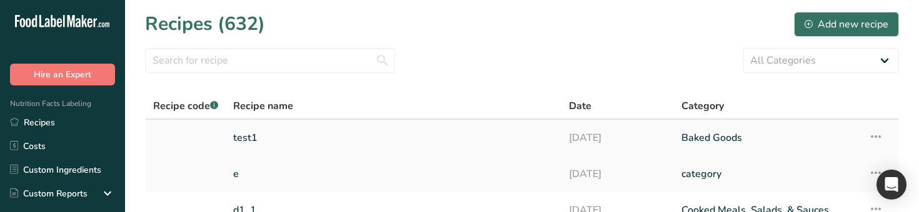
click at [247, 93] on link "test1" at bounding box center [393, 138] width 321 height 26
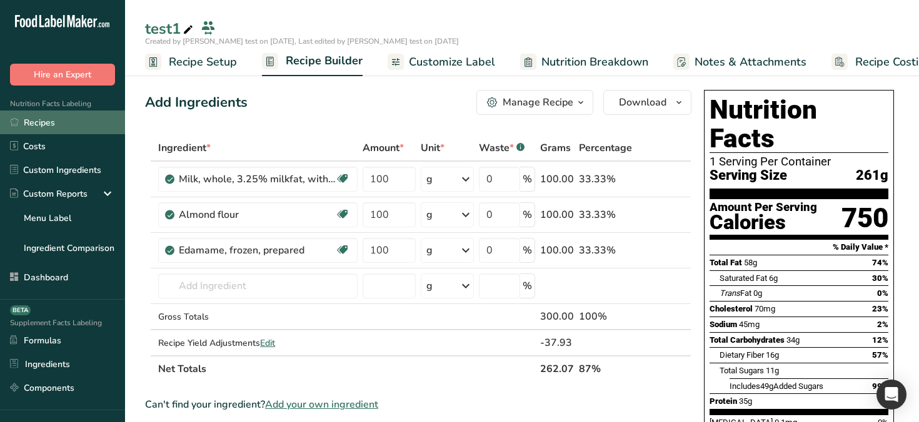
click at [47, 93] on link "Recipes" at bounding box center [62, 123] width 125 height 24
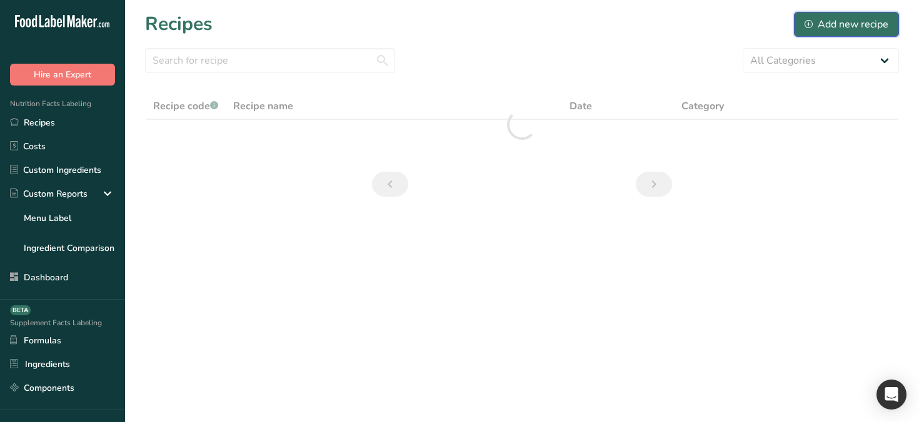
click at [855, 19] on div "Add new recipe" at bounding box center [846, 24] width 84 height 15
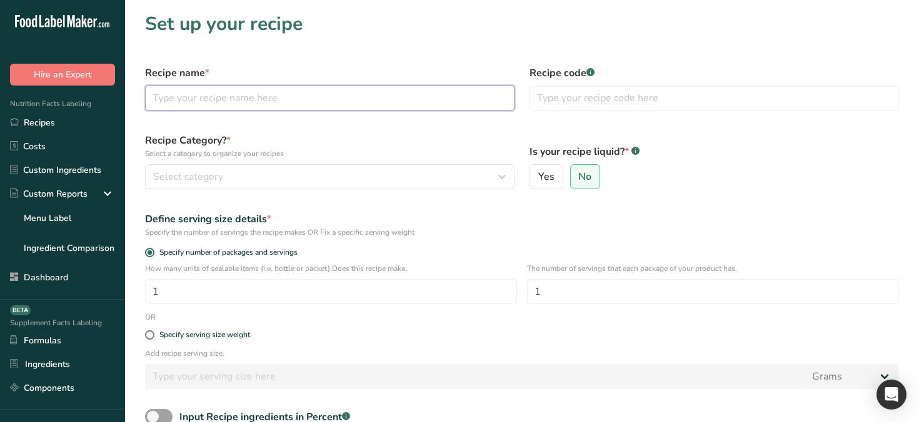
click at [262, 87] on input "text" at bounding box center [329, 98] width 369 height 25
type input "test"
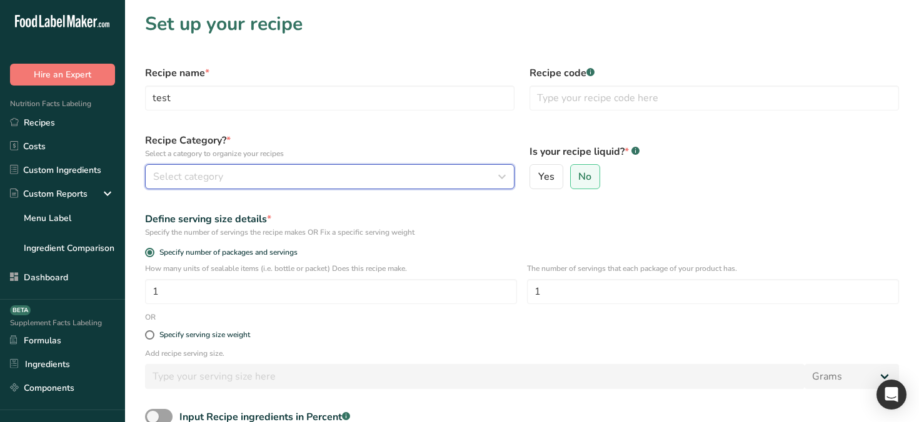
click at [259, 93] on button "Select category" at bounding box center [329, 176] width 369 height 25
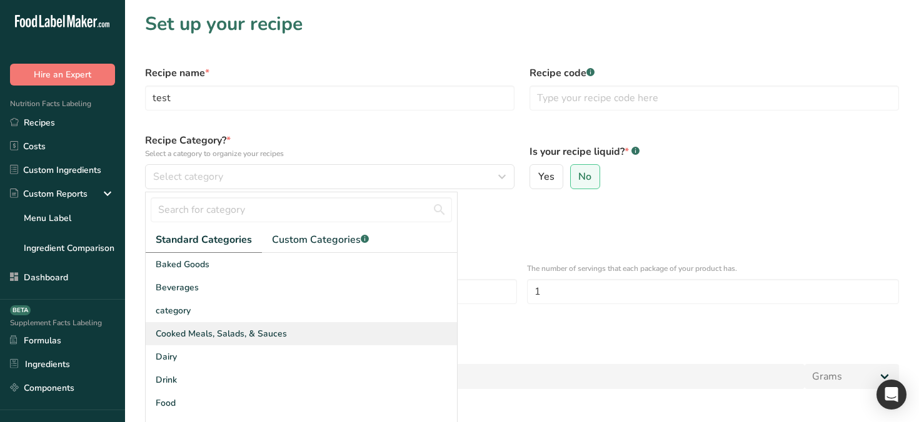
click at [231, 93] on div "Cooked Meals, Salads, & Sauces" at bounding box center [301, 333] width 311 height 23
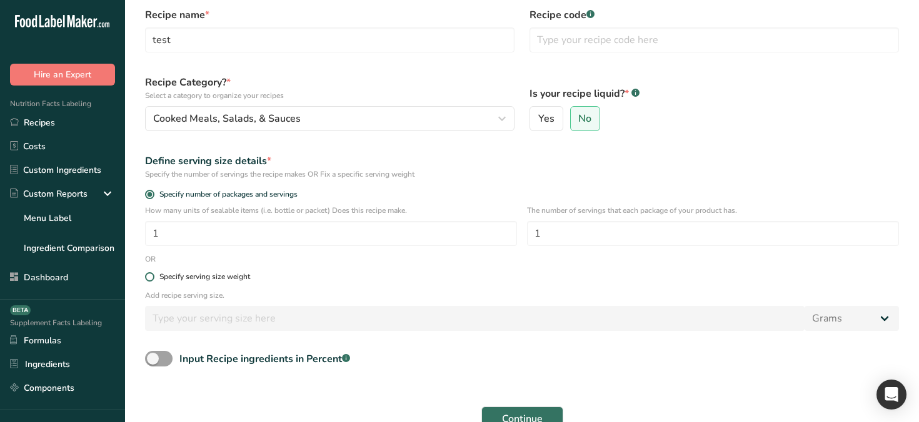
scroll to position [70, 0]
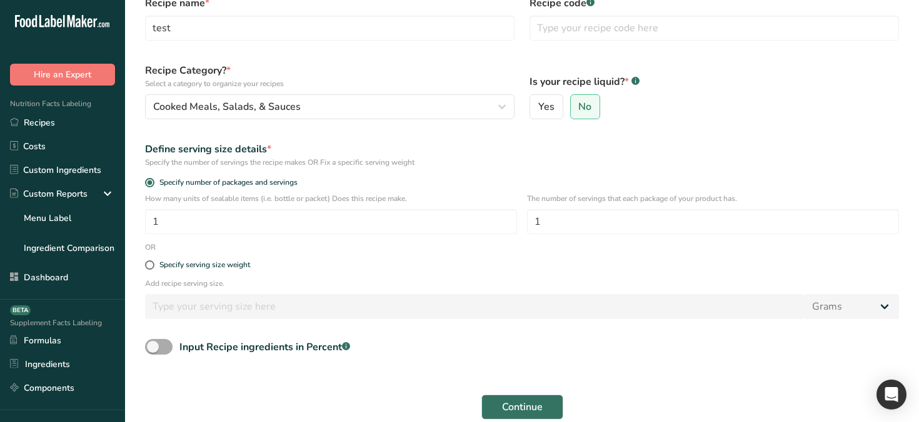
click at [156, 93] on span at bounding box center [158, 347] width 27 height 16
click at [153, 93] on input "Input Recipe ingredients in Percent .a-a{fill:#347362;}.b-a{fill:#fff;}" at bounding box center [149, 347] width 8 height 8
checkbox input "true"
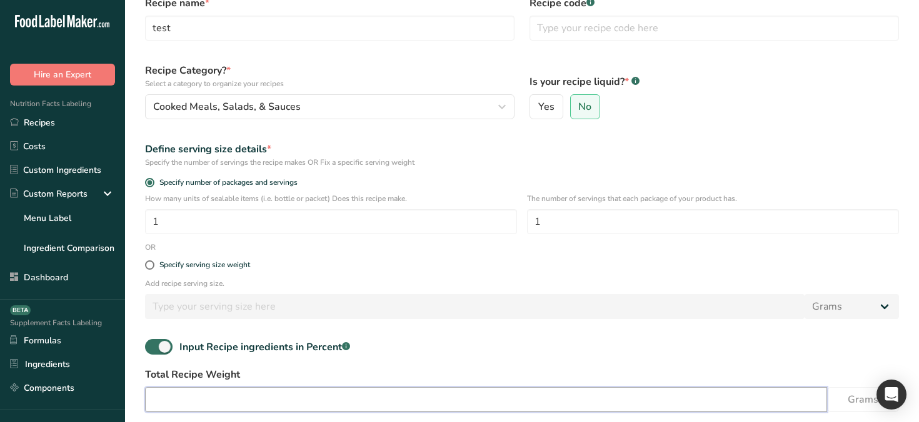
click at [221, 93] on input "number" at bounding box center [486, 399] width 682 height 25
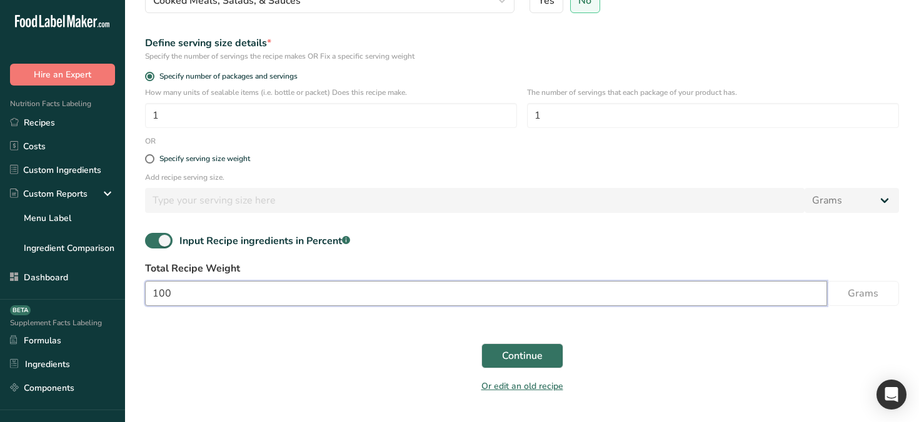
scroll to position [207, 0]
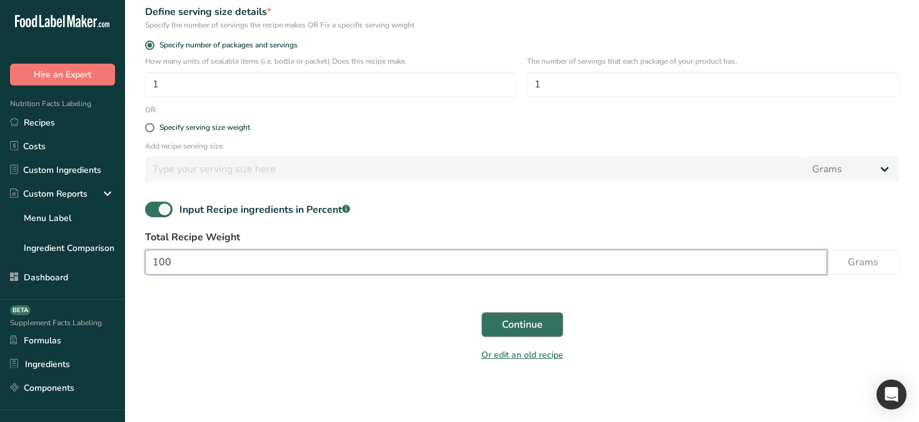
type input "100"
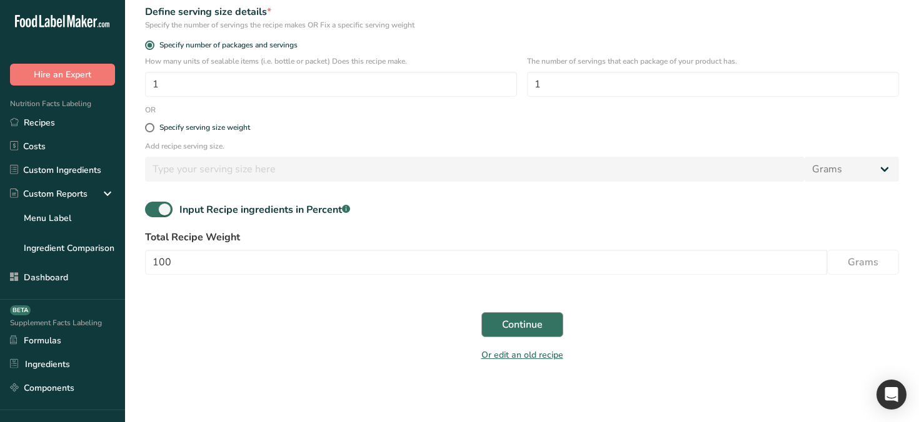
click at [542, 93] on div "Continue" at bounding box center [521, 325] width 769 height 40
click at [504, 93] on span "Continue" at bounding box center [522, 324] width 41 height 15
